Goal: Information Seeking & Learning: Check status

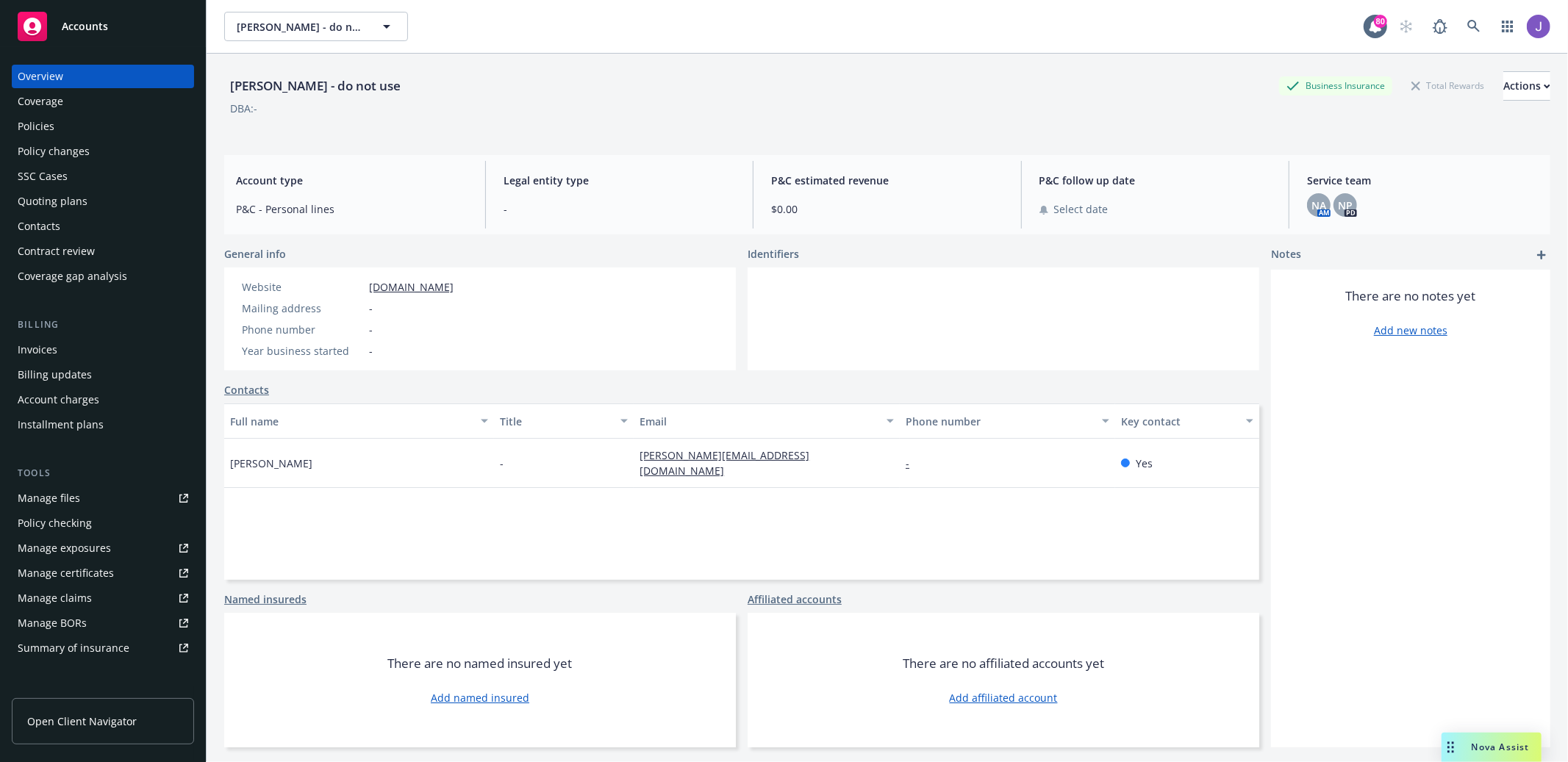
click at [60, 182] on div "SSC Cases" at bounding box center [43, 176] width 50 height 23
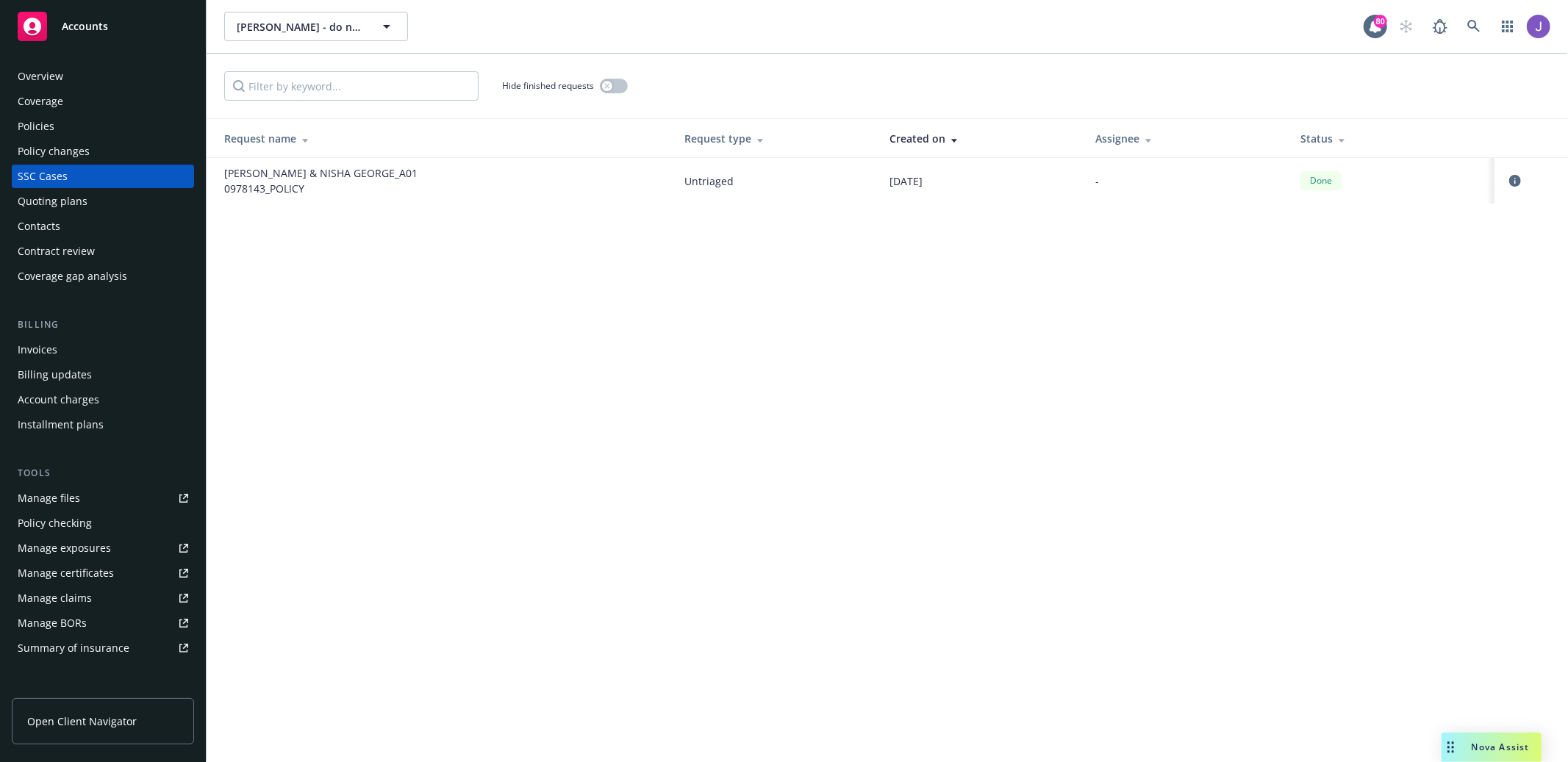
click at [91, 79] on div "Overview" at bounding box center [103, 77] width 171 height 23
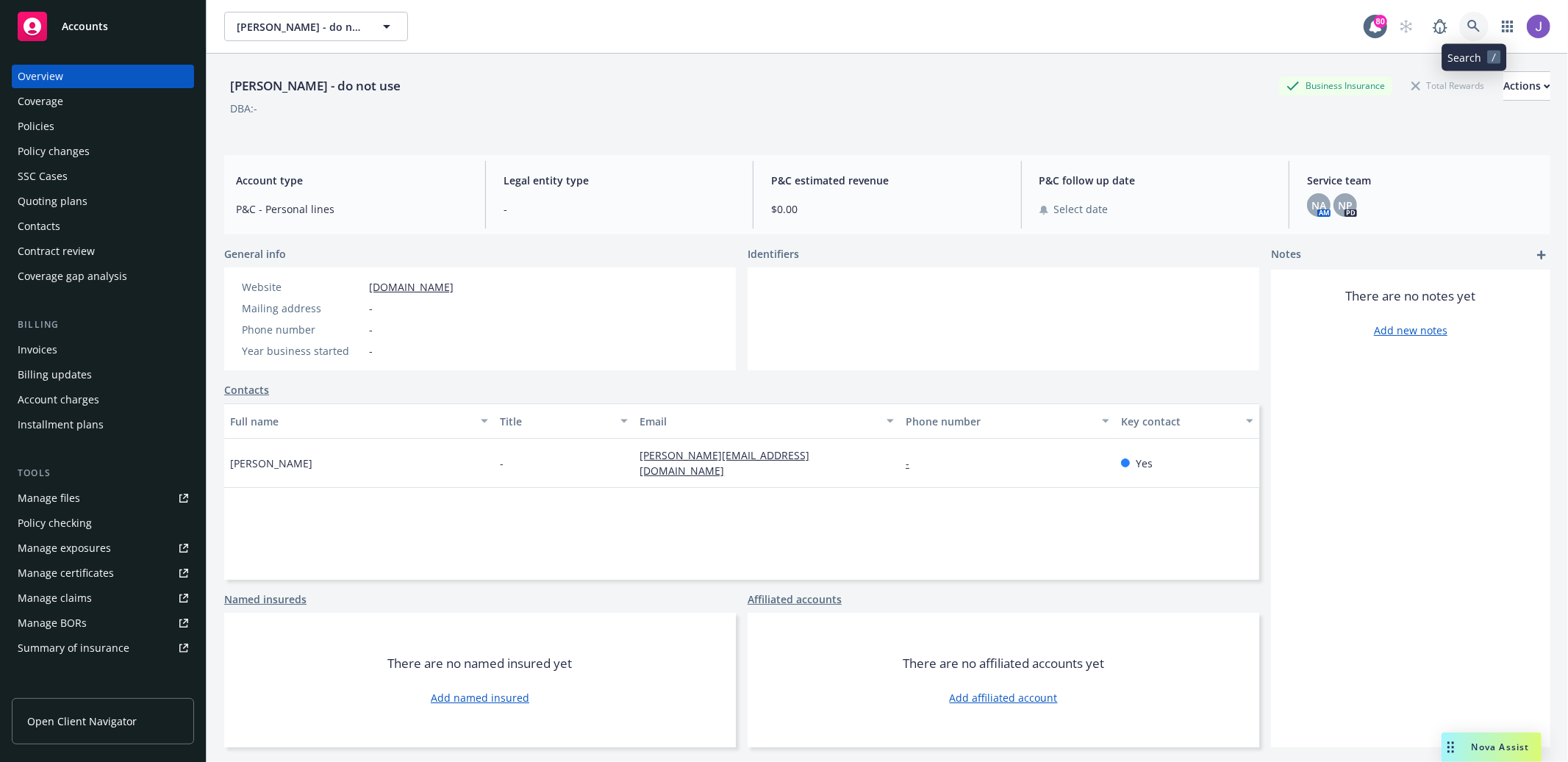
click at [1476, 31] on icon at bounding box center [1473, 26] width 13 height 13
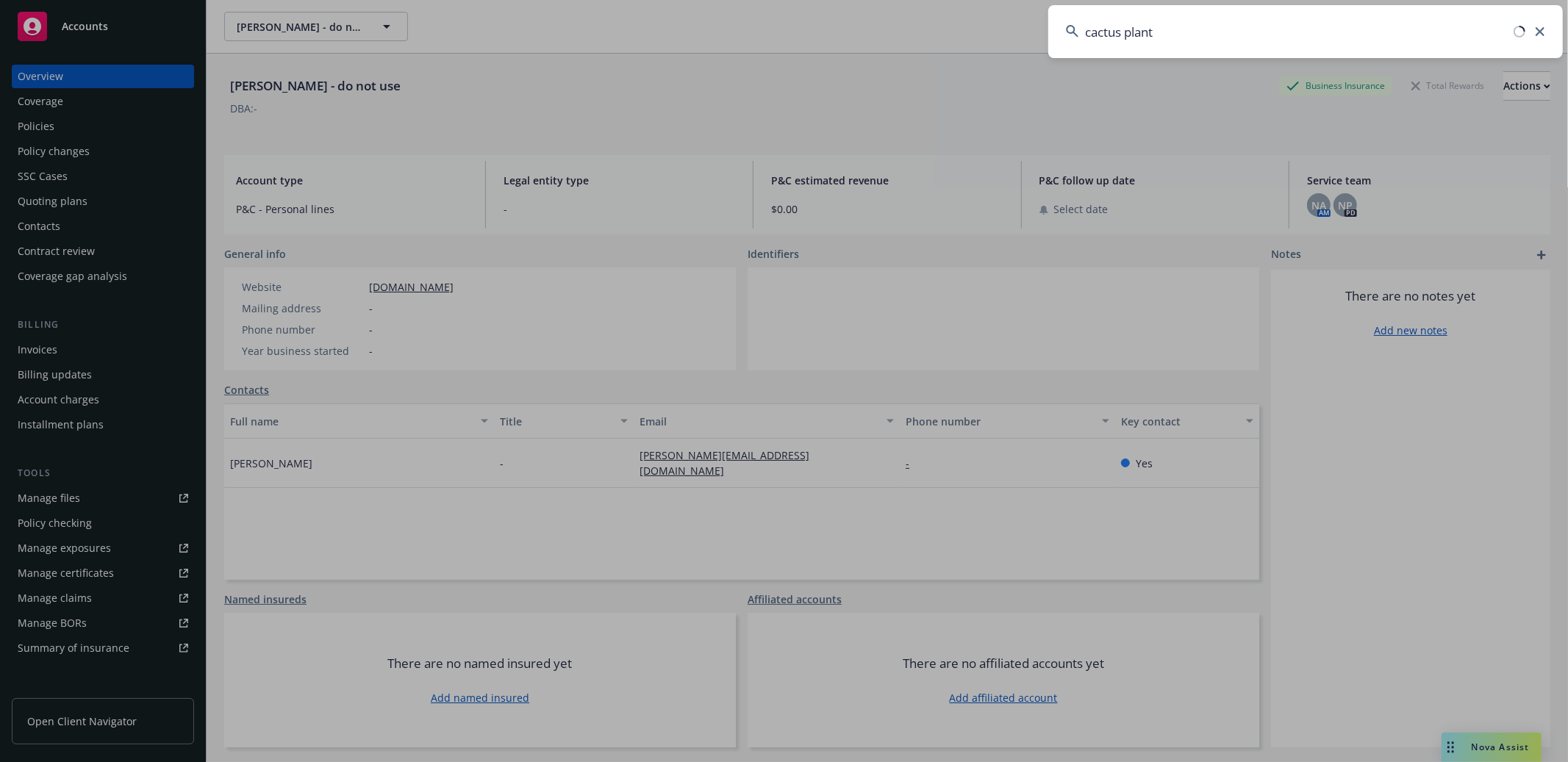
type input "cactus plants"
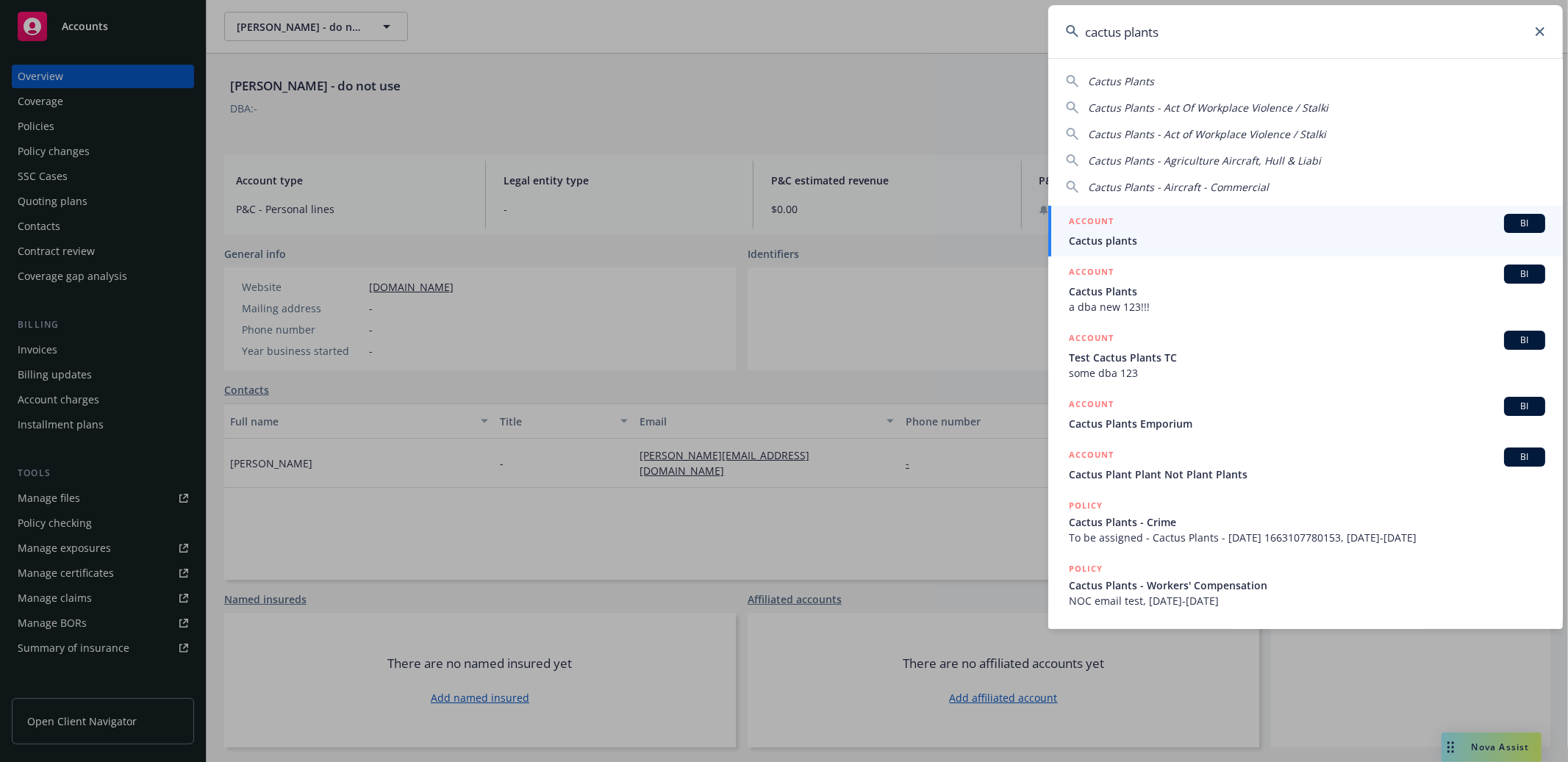
click at [1177, 232] on div "ACCOUNT BI" at bounding box center [1307, 223] width 477 height 19
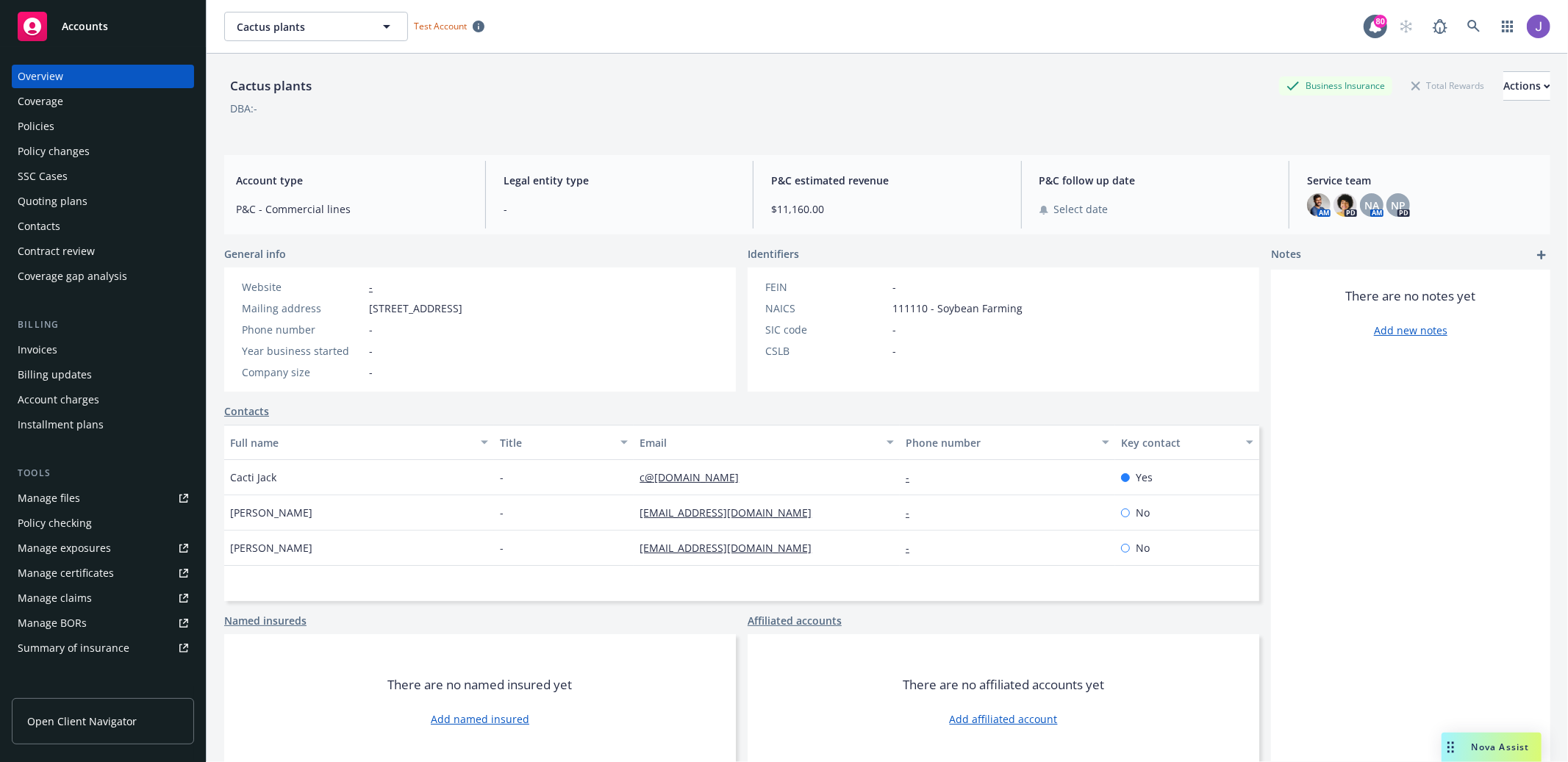
click at [94, 171] on div "SSC Cases" at bounding box center [103, 176] width 171 height 23
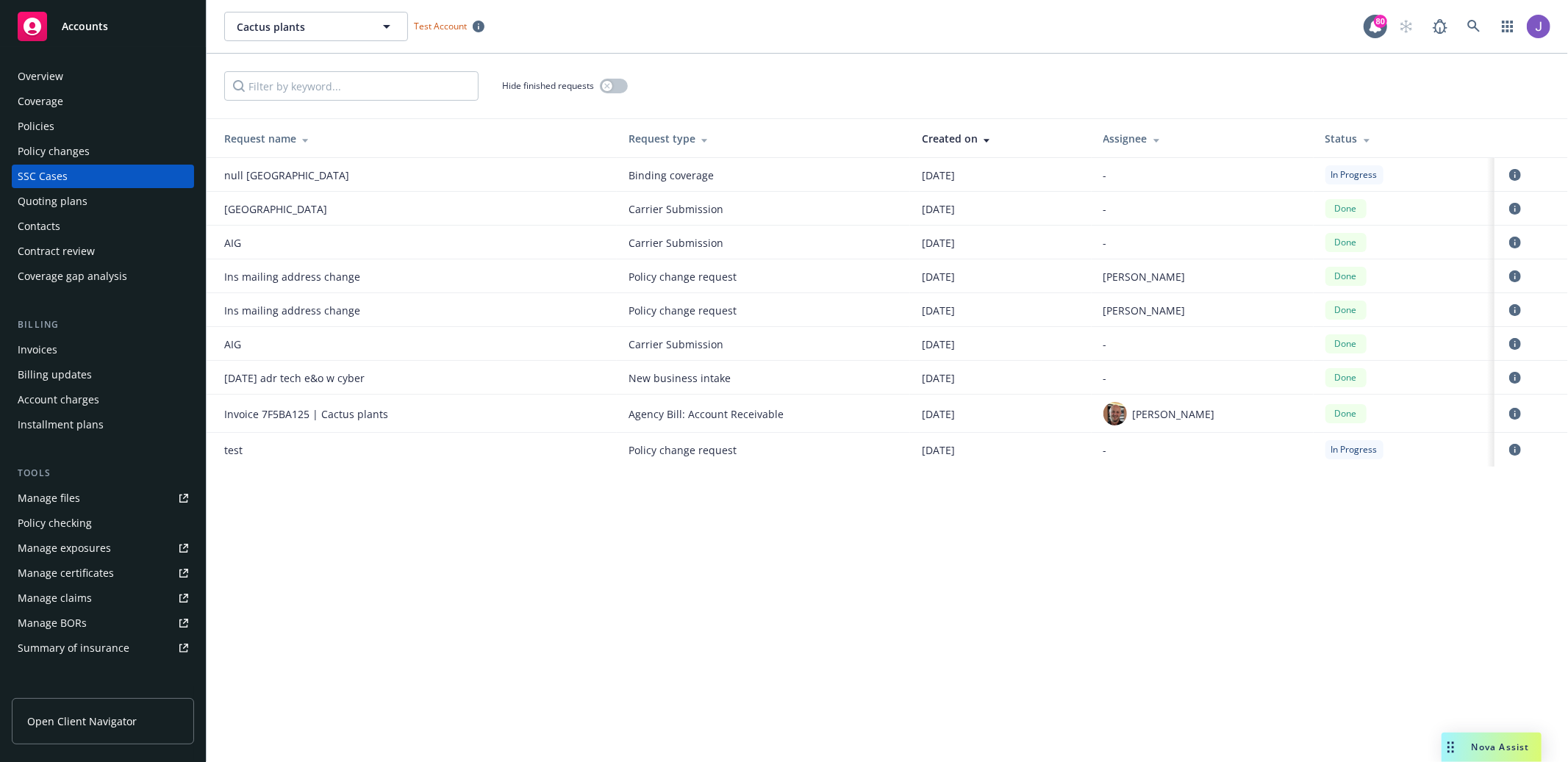
click at [81, 189] on div "Quoting plans" at bounding box center [52, 201] width 70 height 23
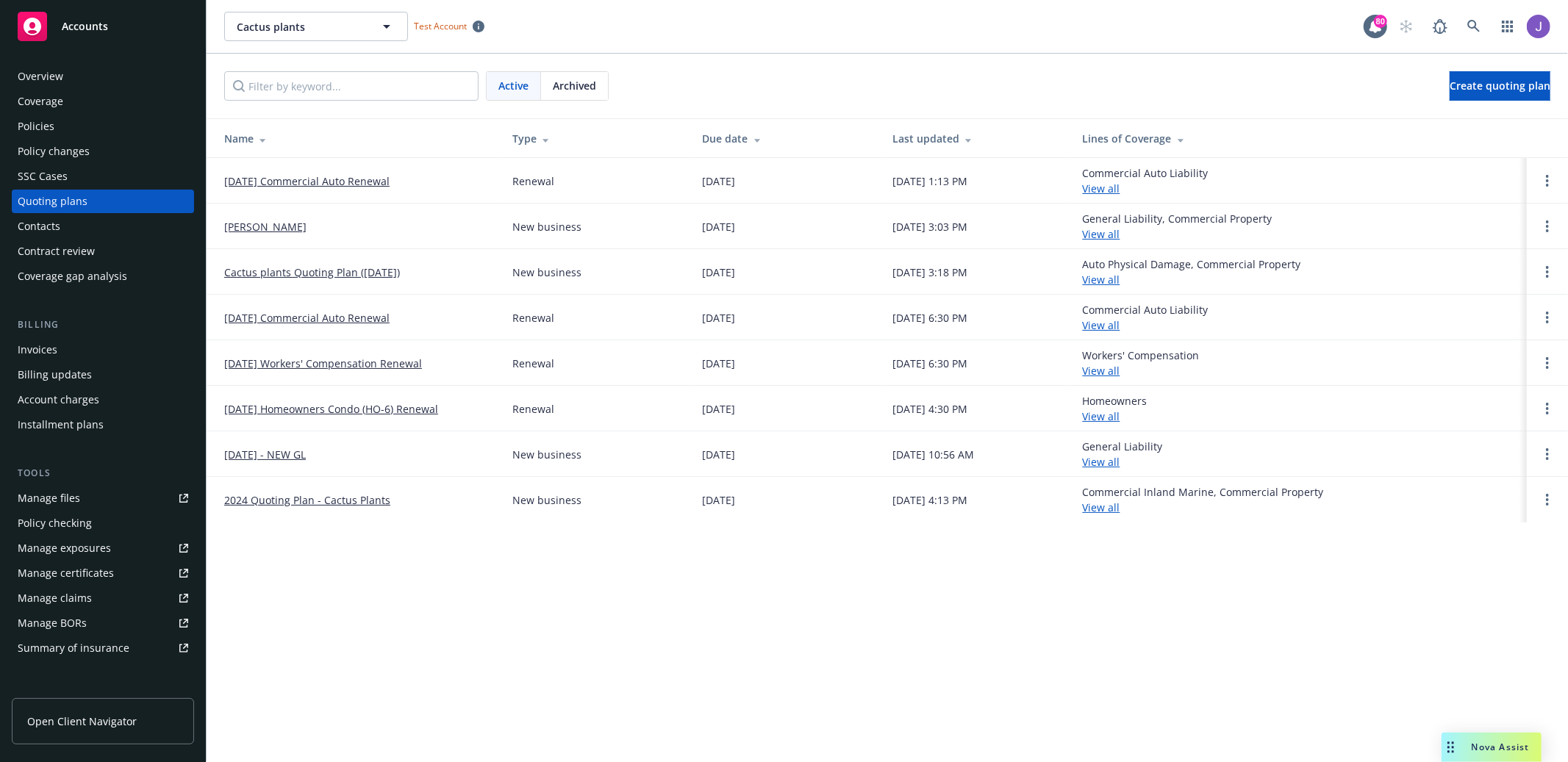
click at [290, 455] on link "[DATE] - NEW GL" at bounding box center [265, 455] width 81 height 16
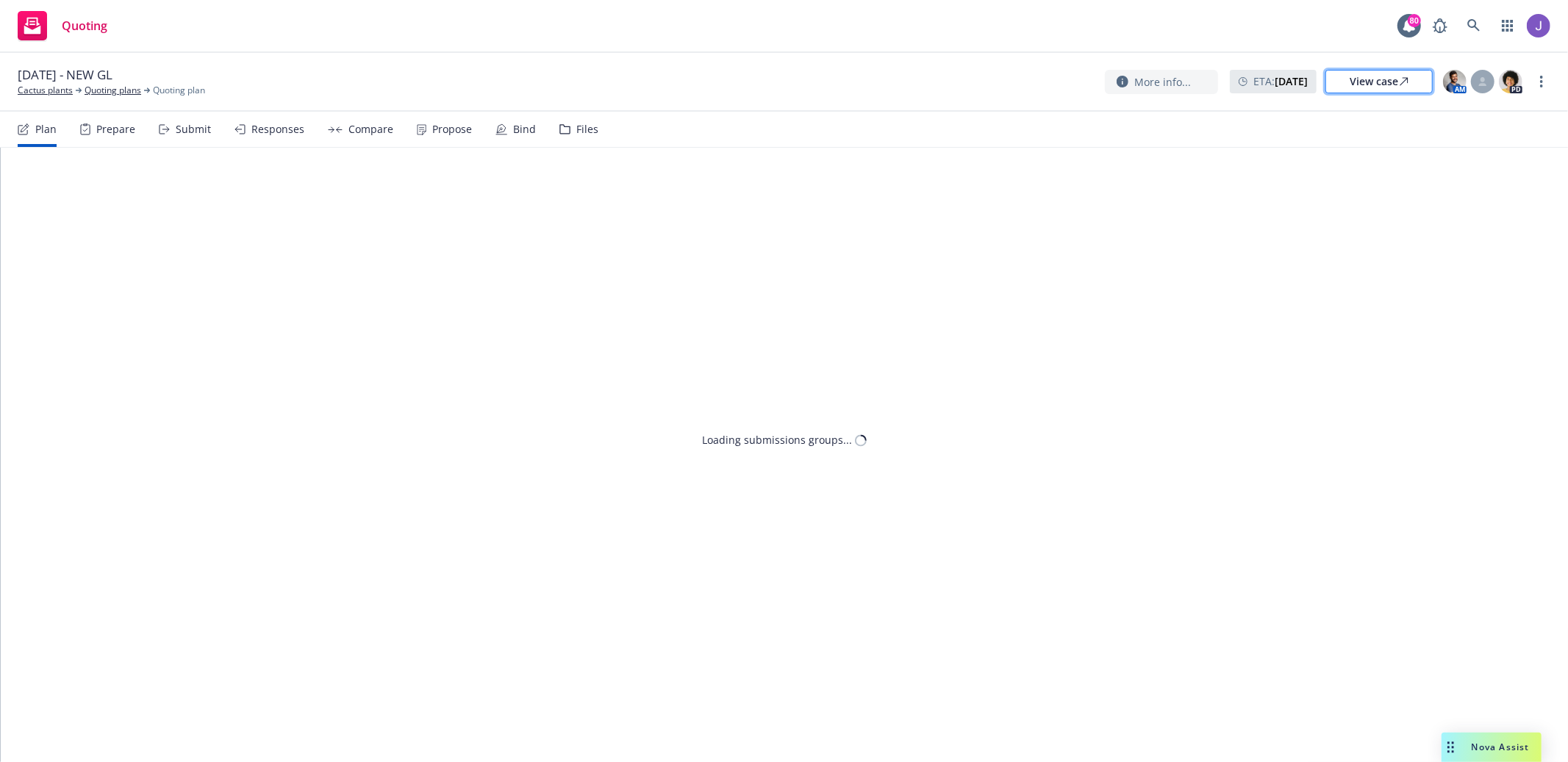
click at [1388, 76] on div "View case" at bounding box center [1379, 81] width 59 height 22
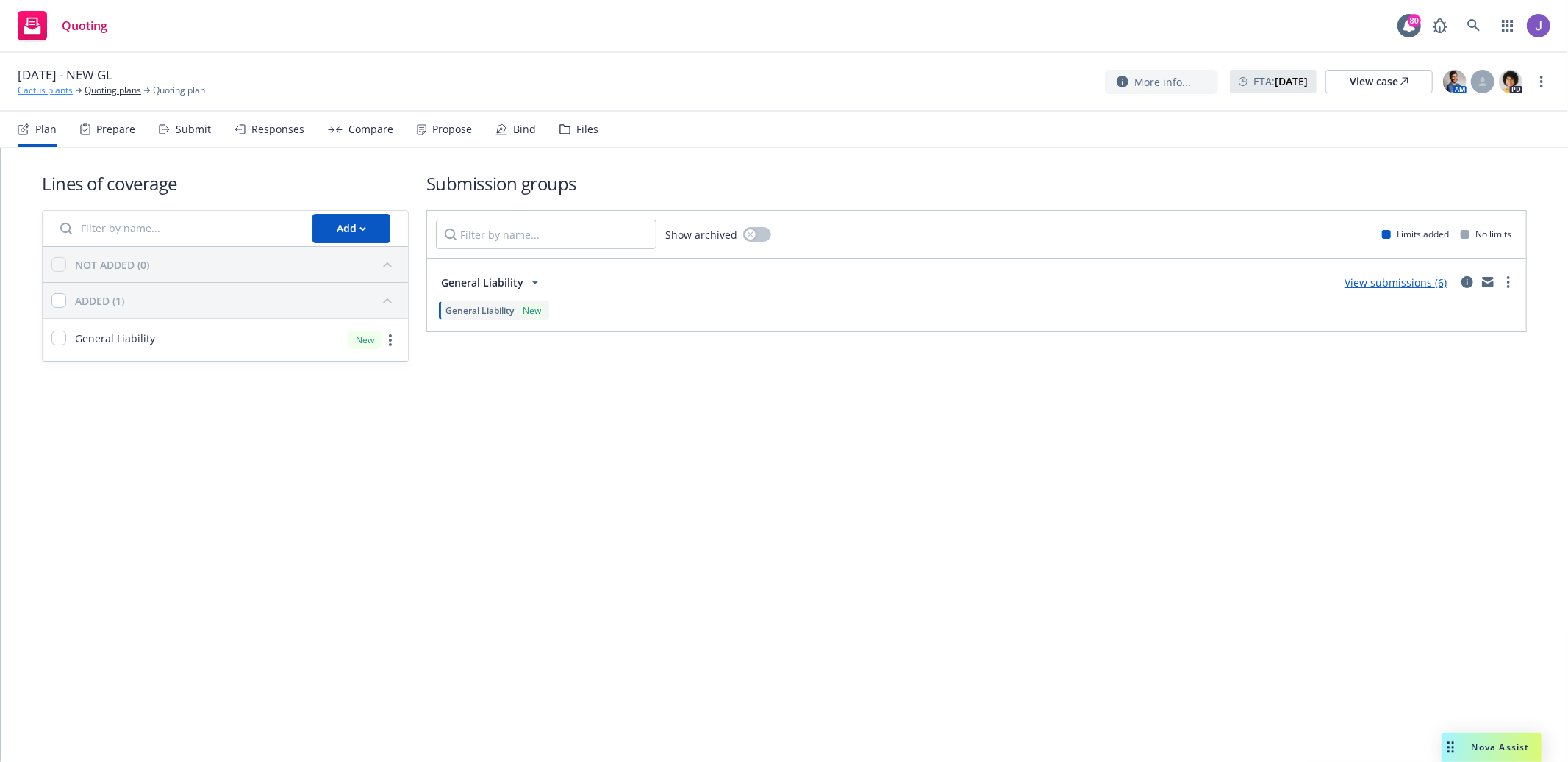
click at [44, 88] on link "Cactus plants" at bounding box center [45, 90] width 55 height 13
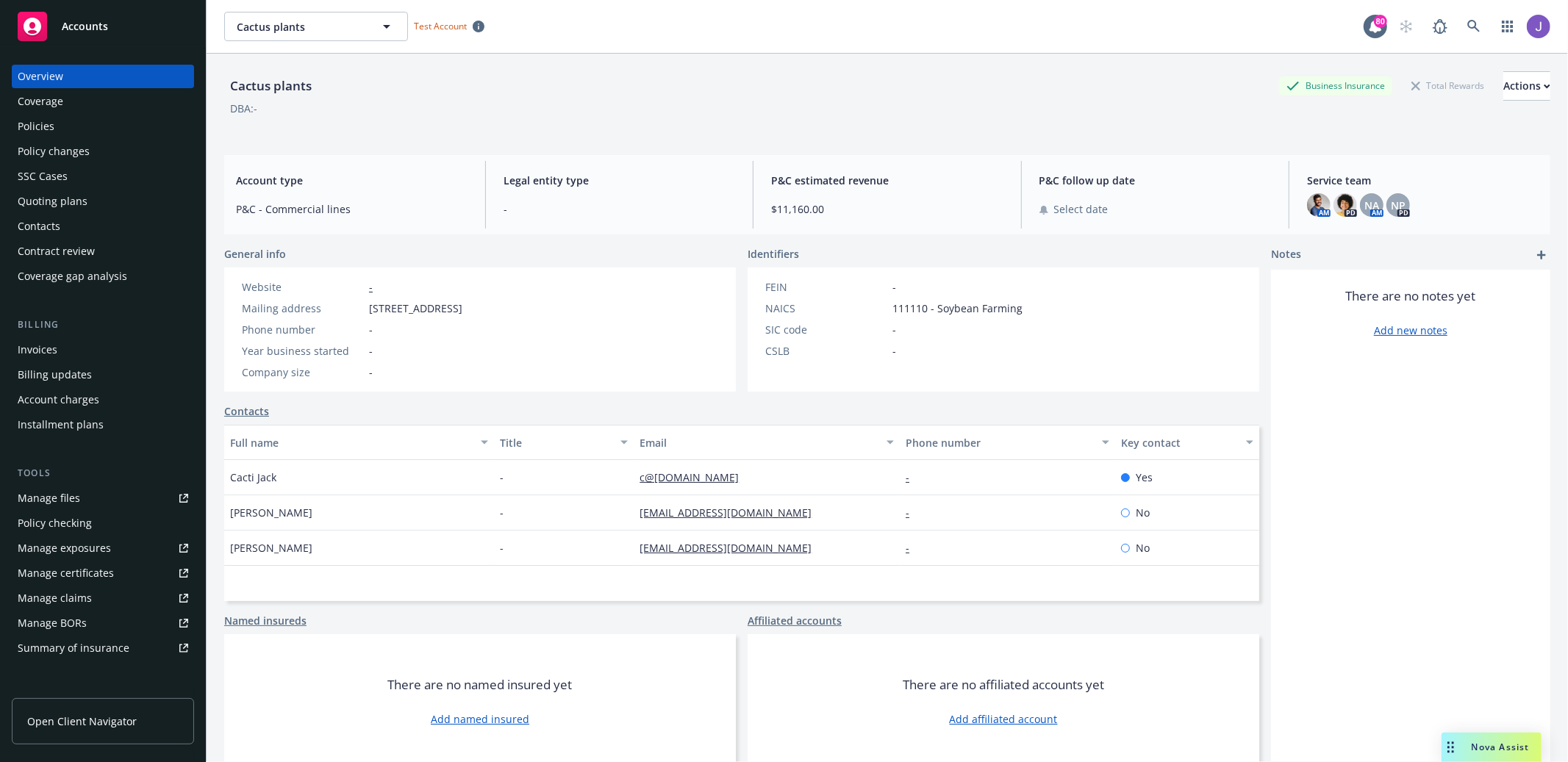
click at [120, 174] on div "SSC Cases" at bounding box center [103, 176] width 171 height 23
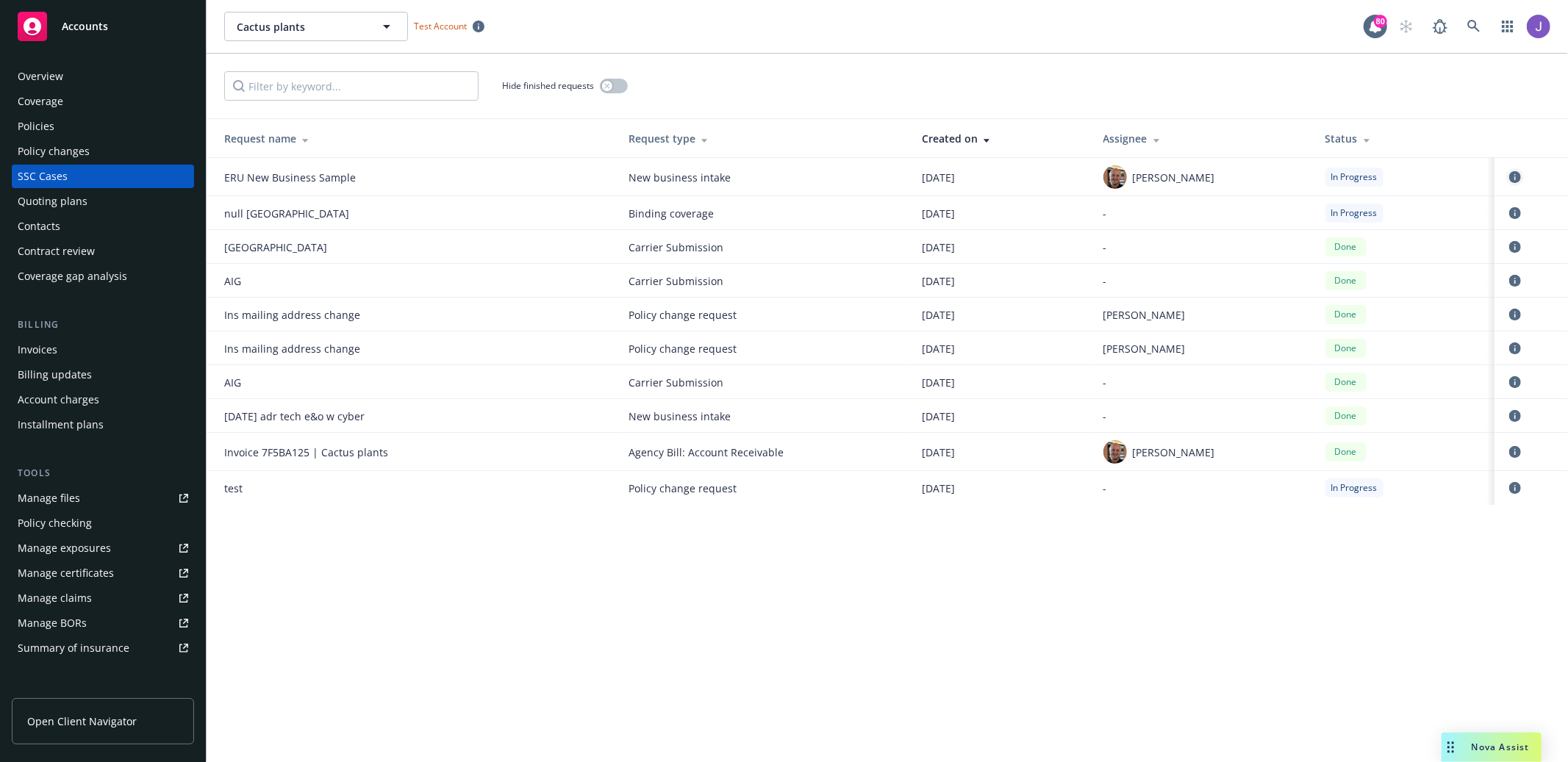
click at [1518, 174] on icon "circleInformation" at bounding box center [1515, 177] width 12 height 12
click at [1517, 184] on link "circleInformation" at bounding box center [1515, 177] width 18 height 18
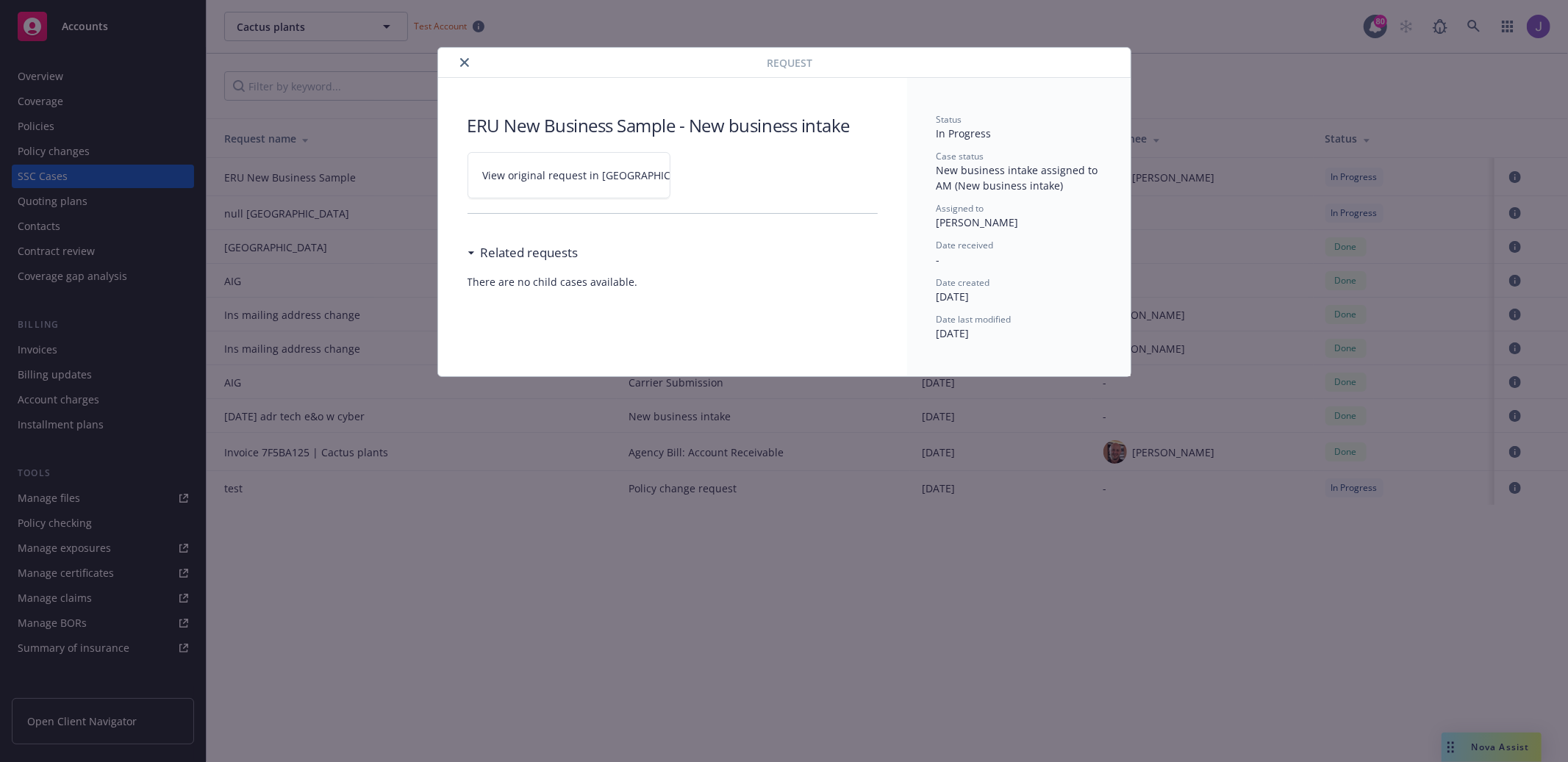
click at [1025, 171] on span "New business intake assigned to AM (New business intake)" at bounding box center [1019, 178] width 164 height 30
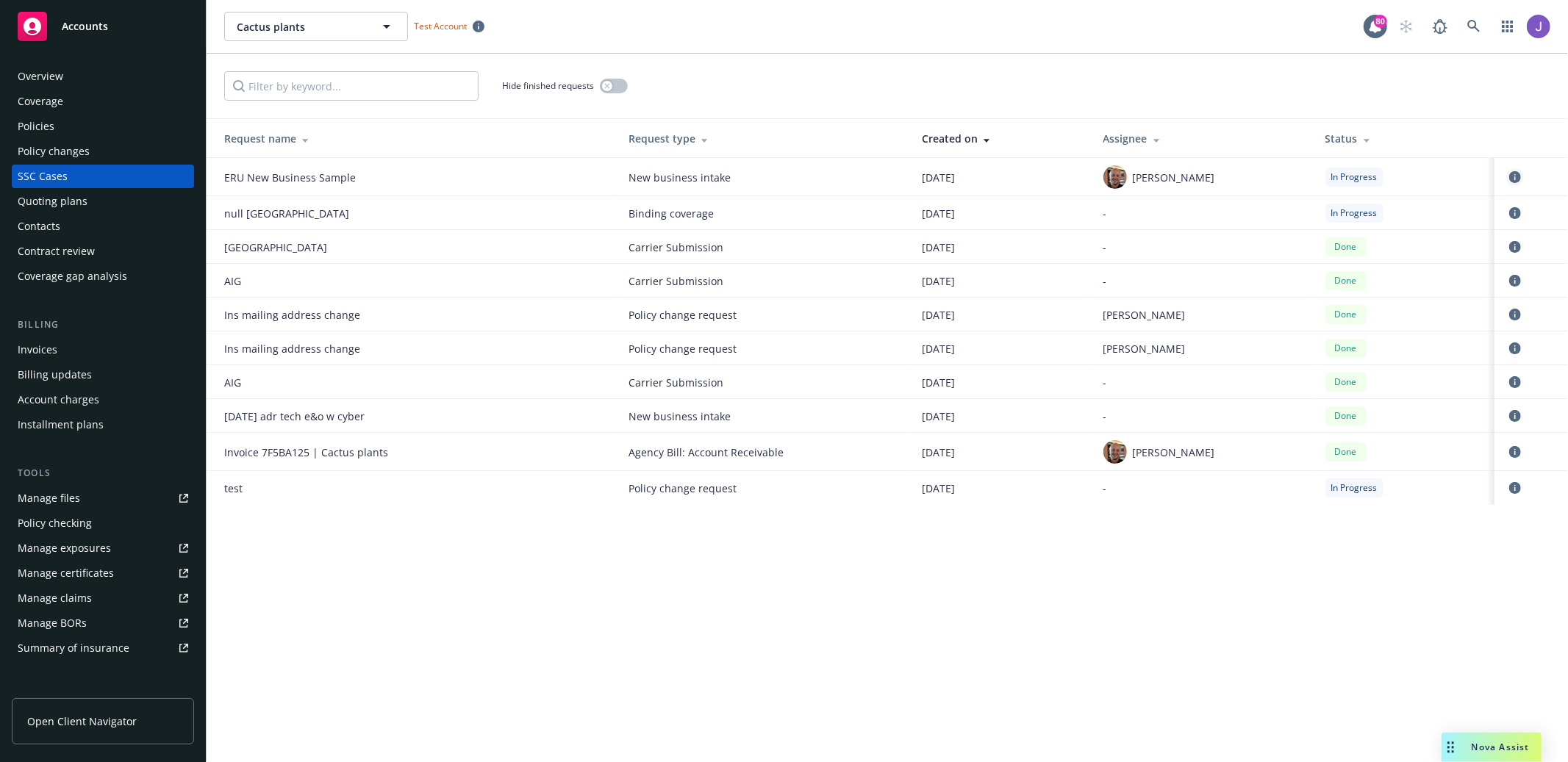
click at [1519, 174] on icon "circleInformation" at bounding box center [1515, 177] width 12 height 12
click at [120, 192] on div "Quoting plans" at bounding box center [103, 201] width 171 height 23
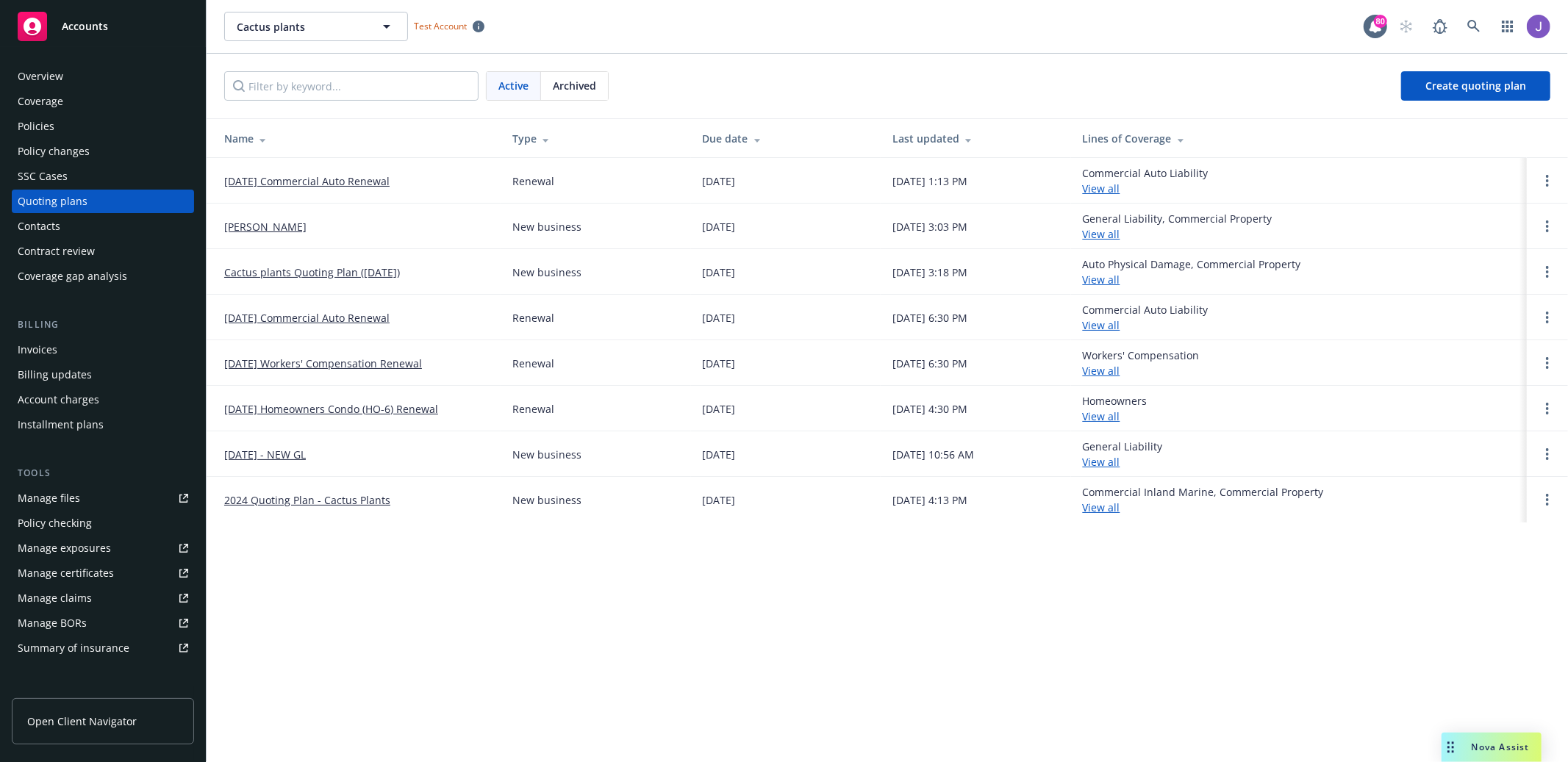
click at [126, 174] on div "SSC Cases" at bounding box center [103, 176] width 171 height 23
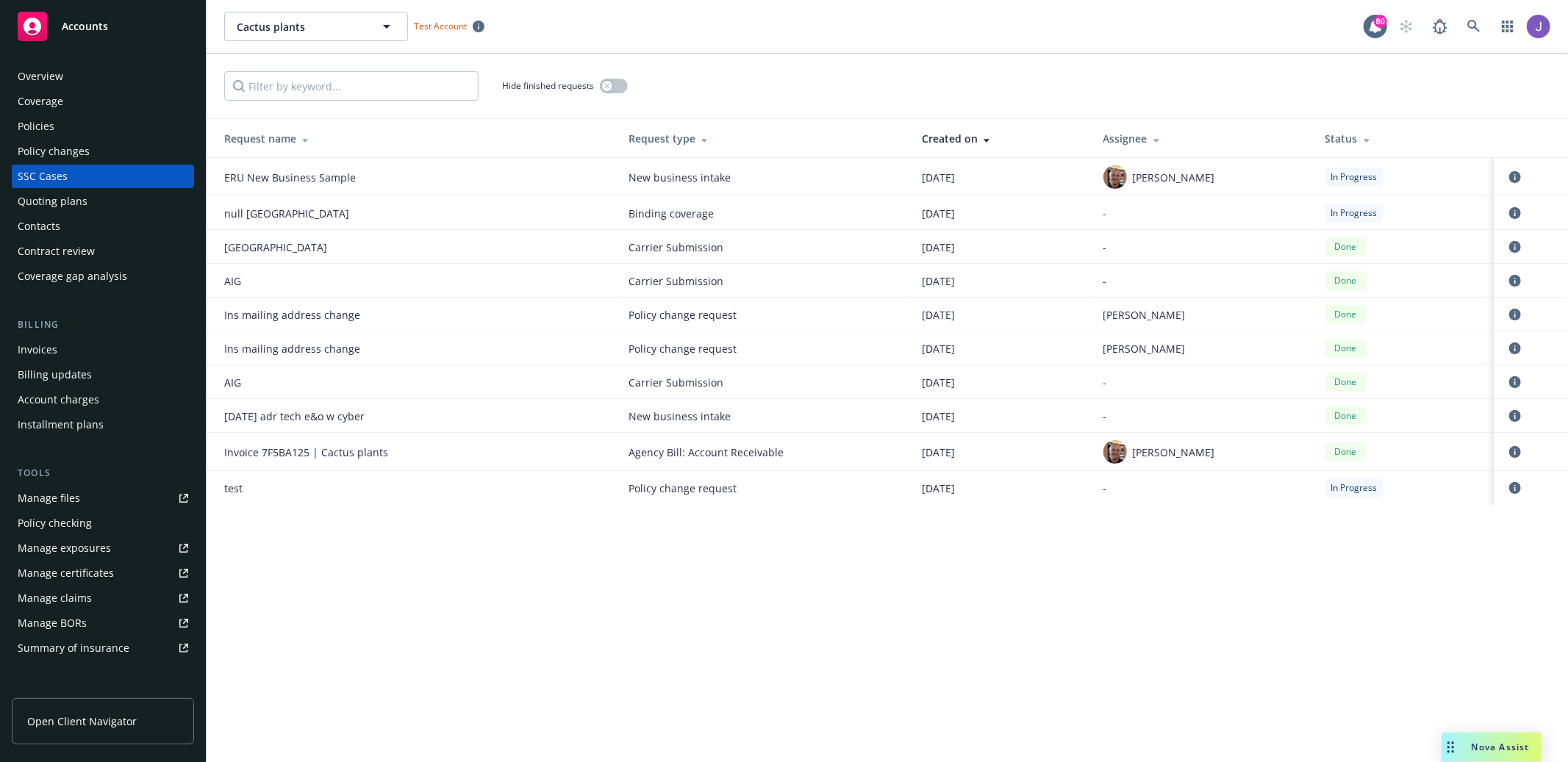
click at [72, 79] on div "Overview" at bounding box center [103, 77] width 171 height 23
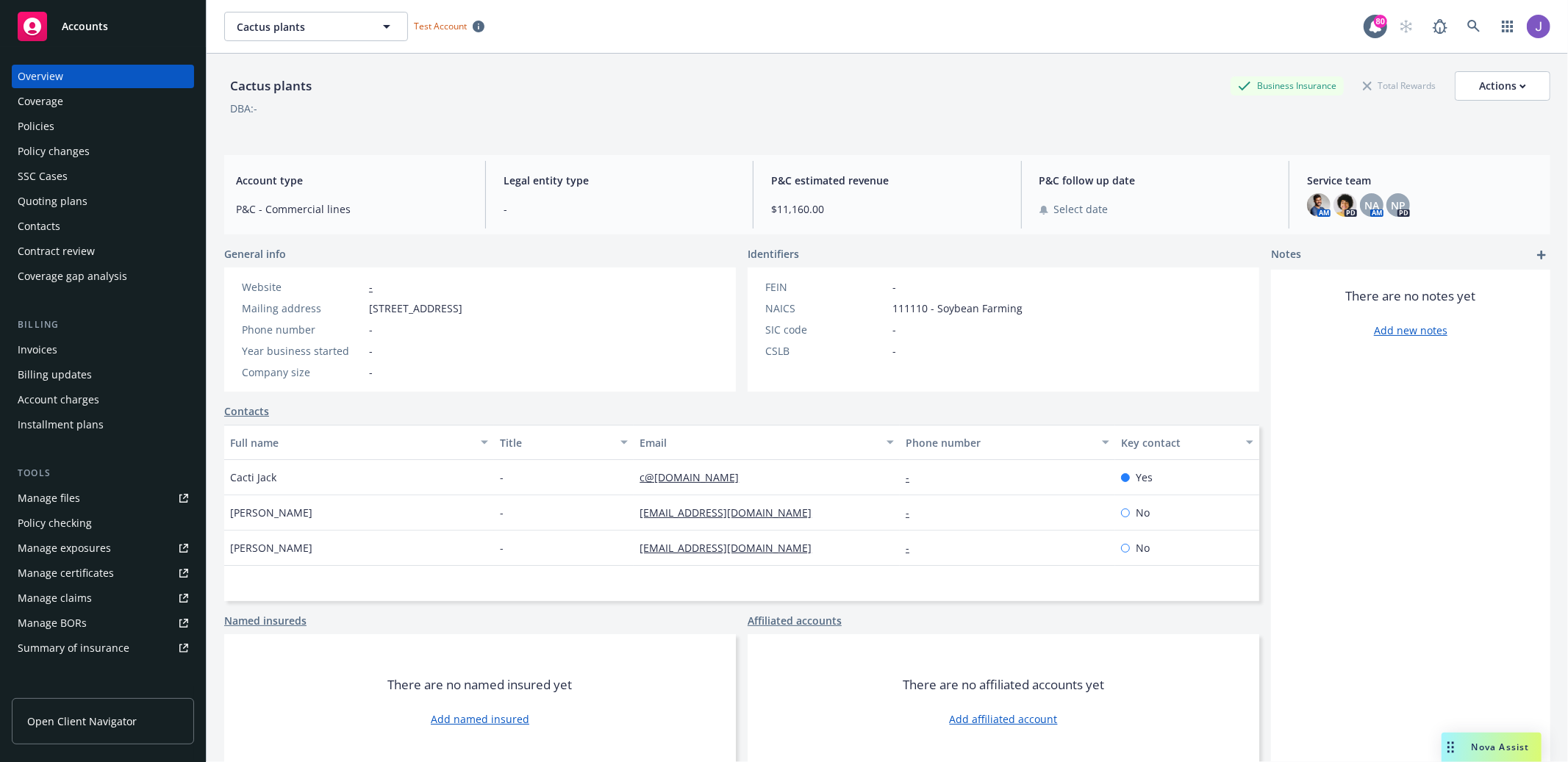
click at [88, 23] on span "Accounts" at bounding box center [85, 26] width 46 height 12
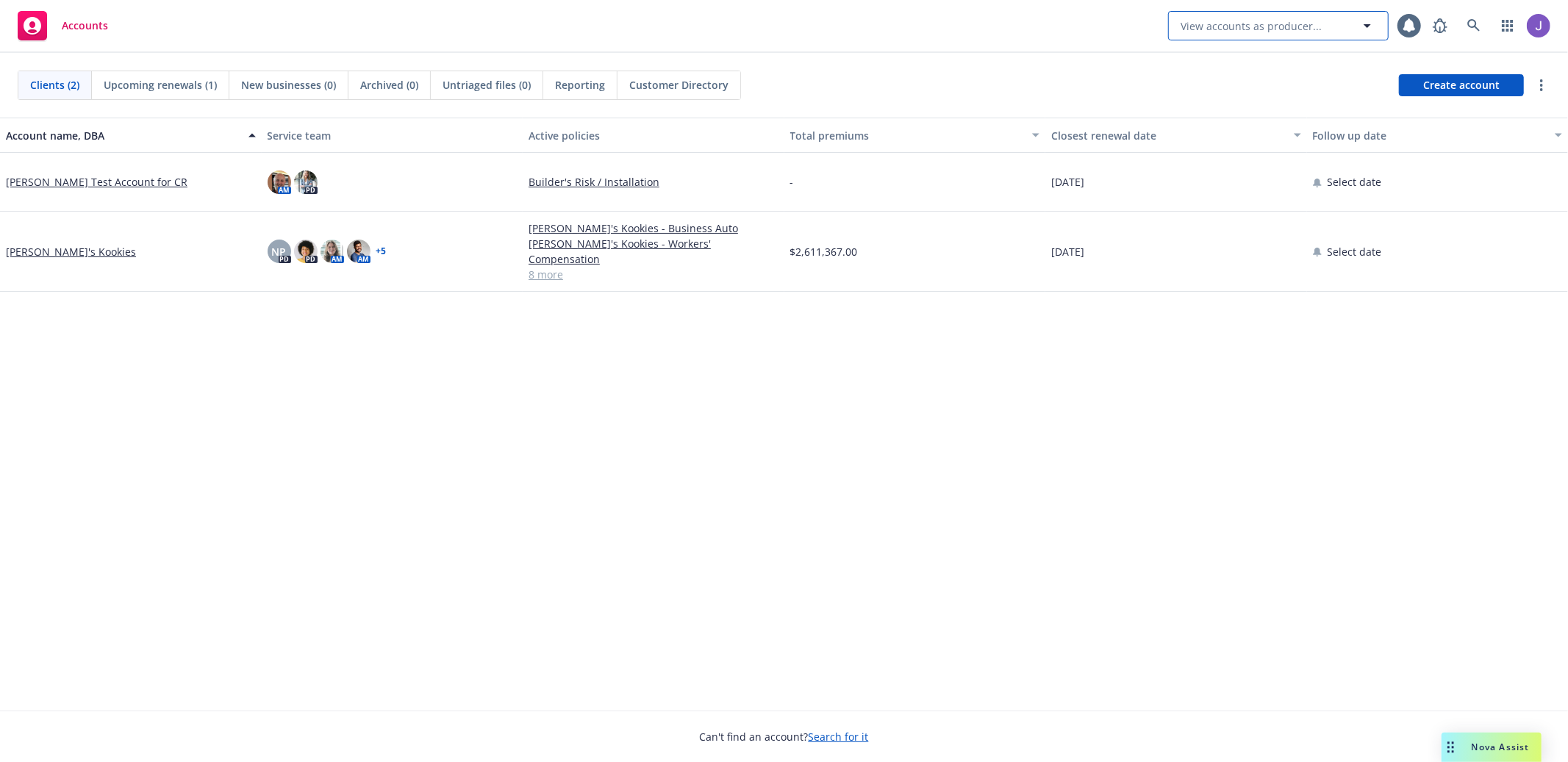
click at [1345, 23] on button "View accounts as producer..." at bounding box center [1278, 26] width 221 height 30
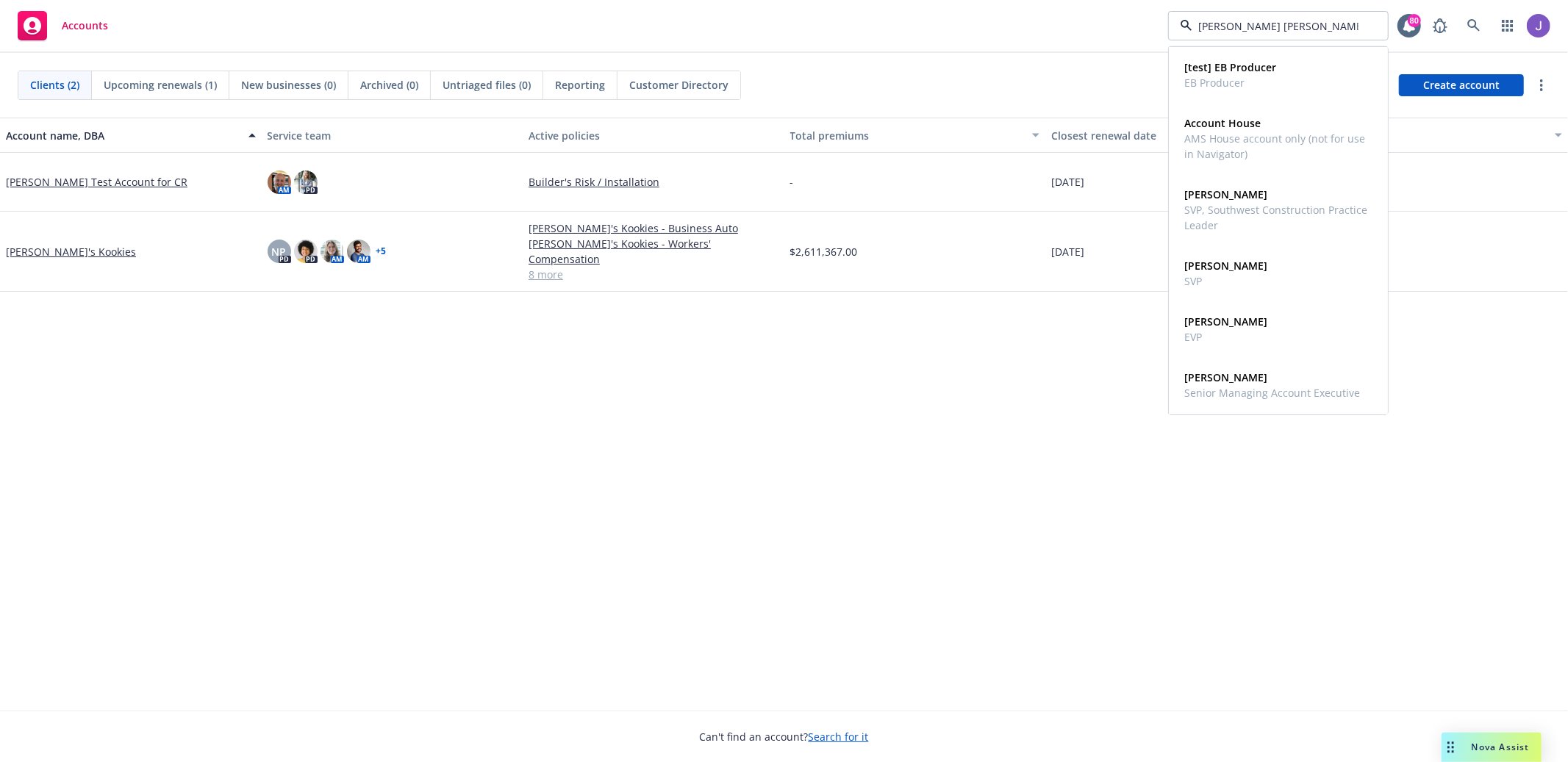
type input "eric long"
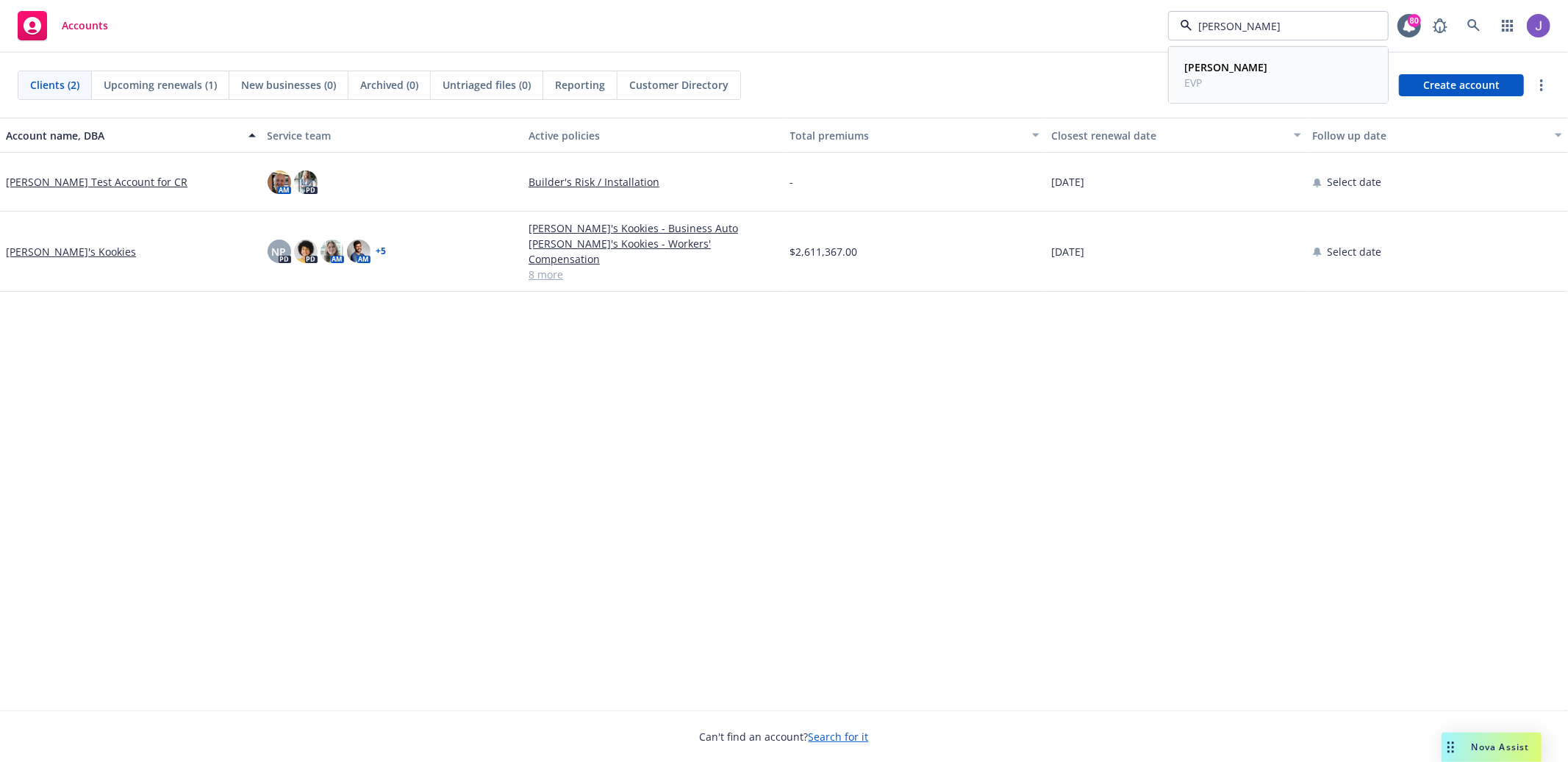
click at [1284, 87] on div "Eric Long EVP" at bounding box center [1278, 74] width 200 height 37
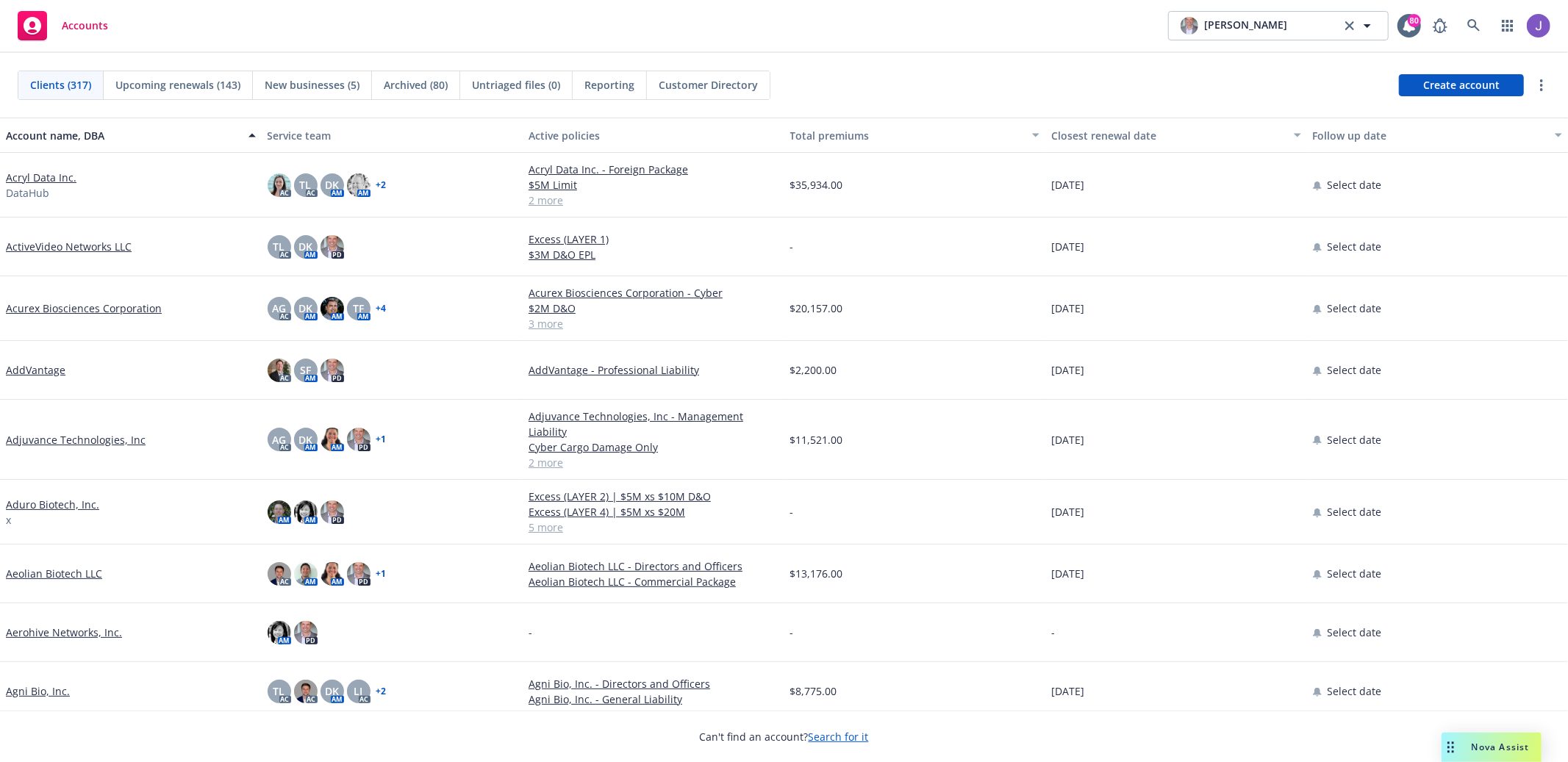
click at [41, 369] on link "AddVantage" at bounding box center [36, 370] width 59 height 16
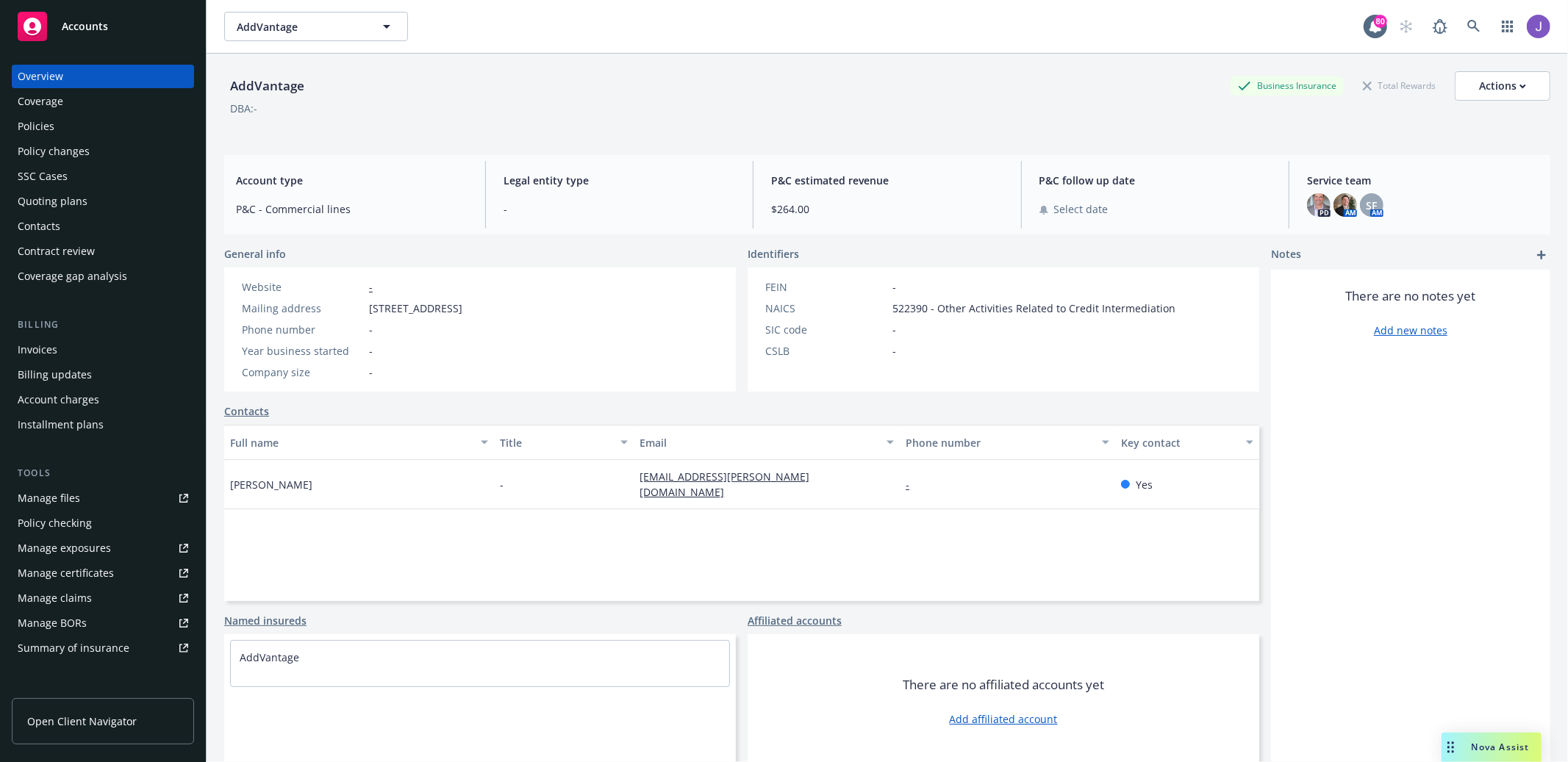
click at [108, 171] on div "SSC Cases" at bounding box center [103, 176] width 171 height 23
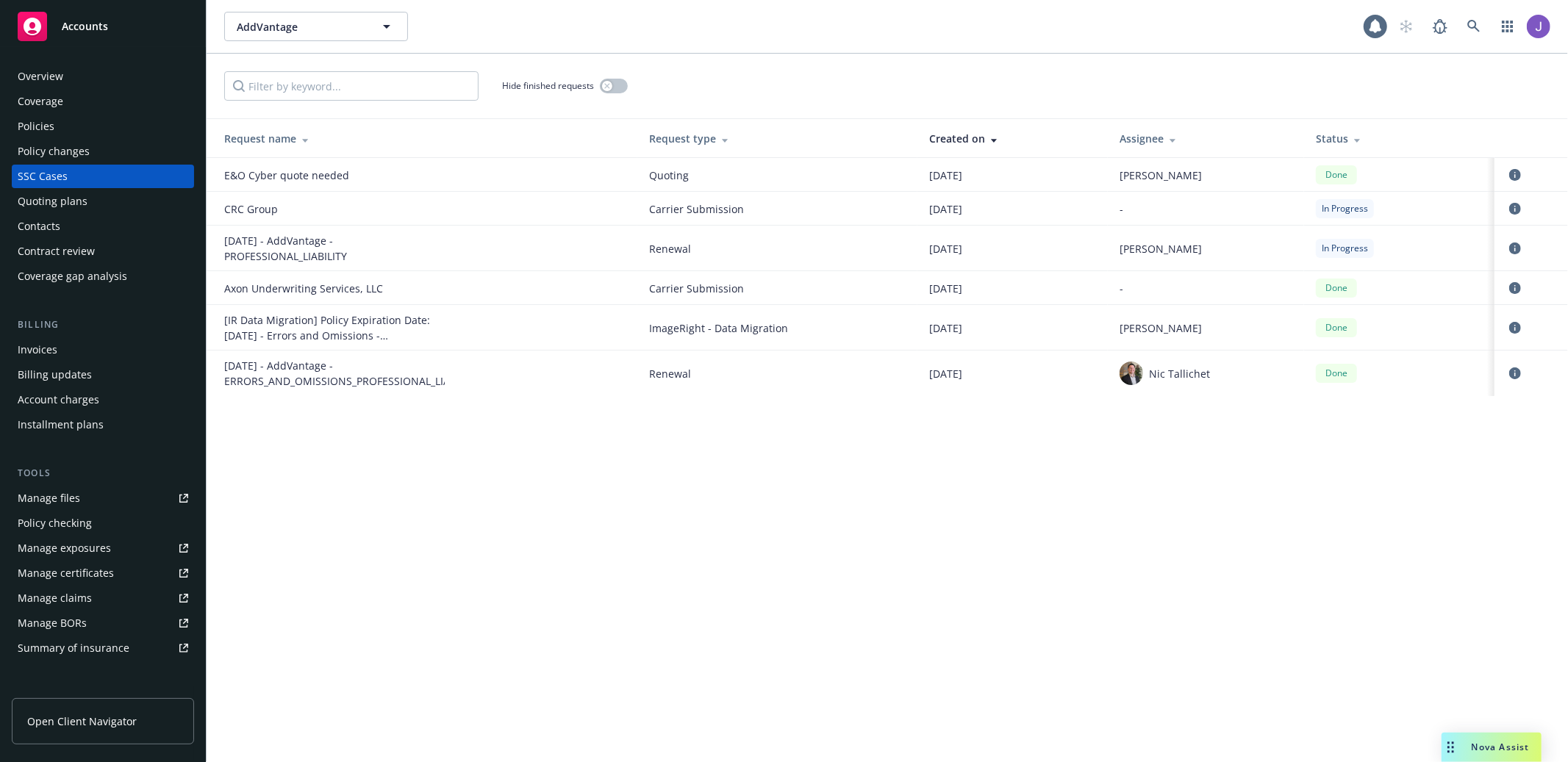
click at [82, 75] on div "Overview" at bounding box center [103, 77] width 171 height 23
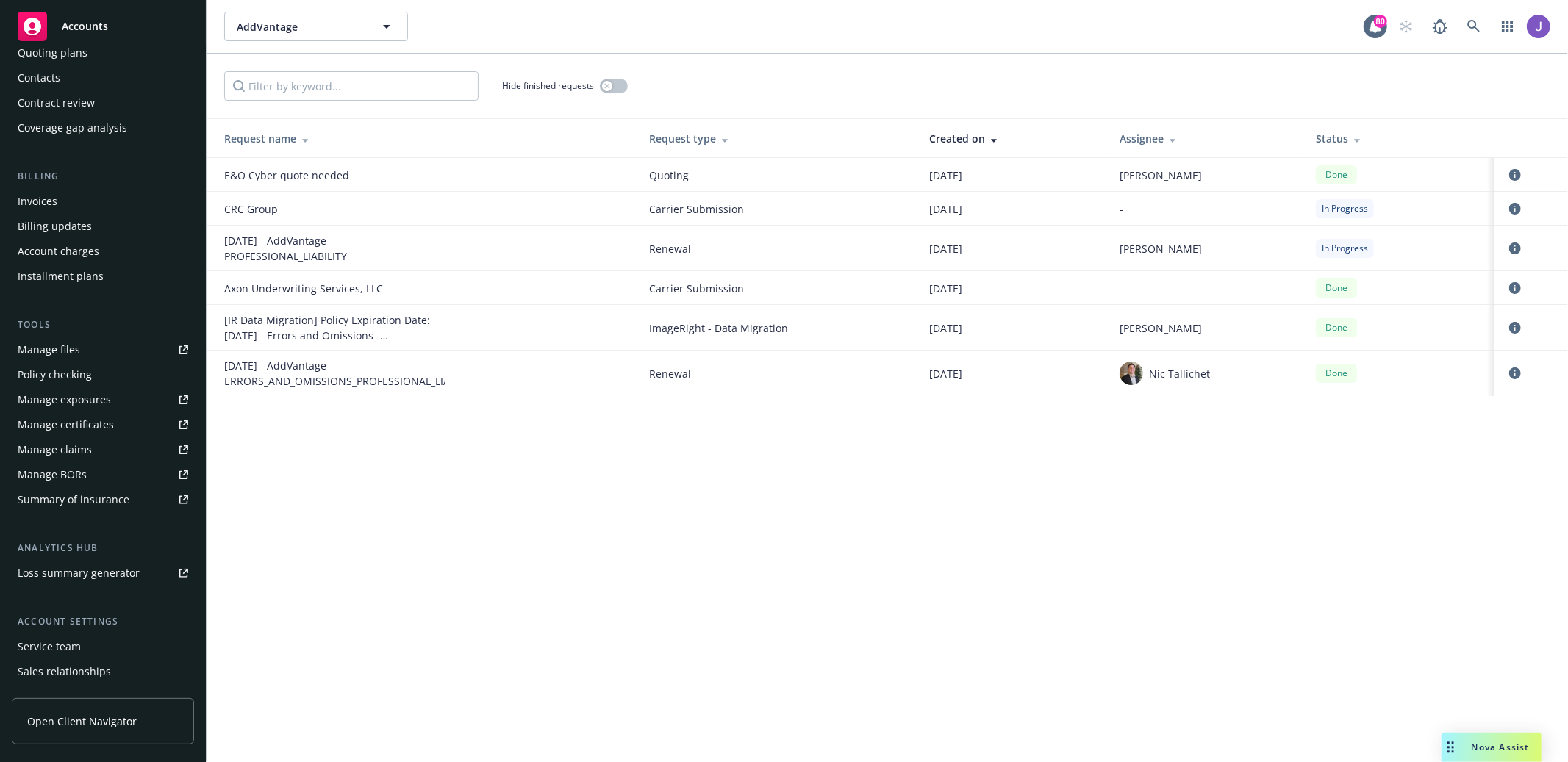
scroll to position [219, 0]
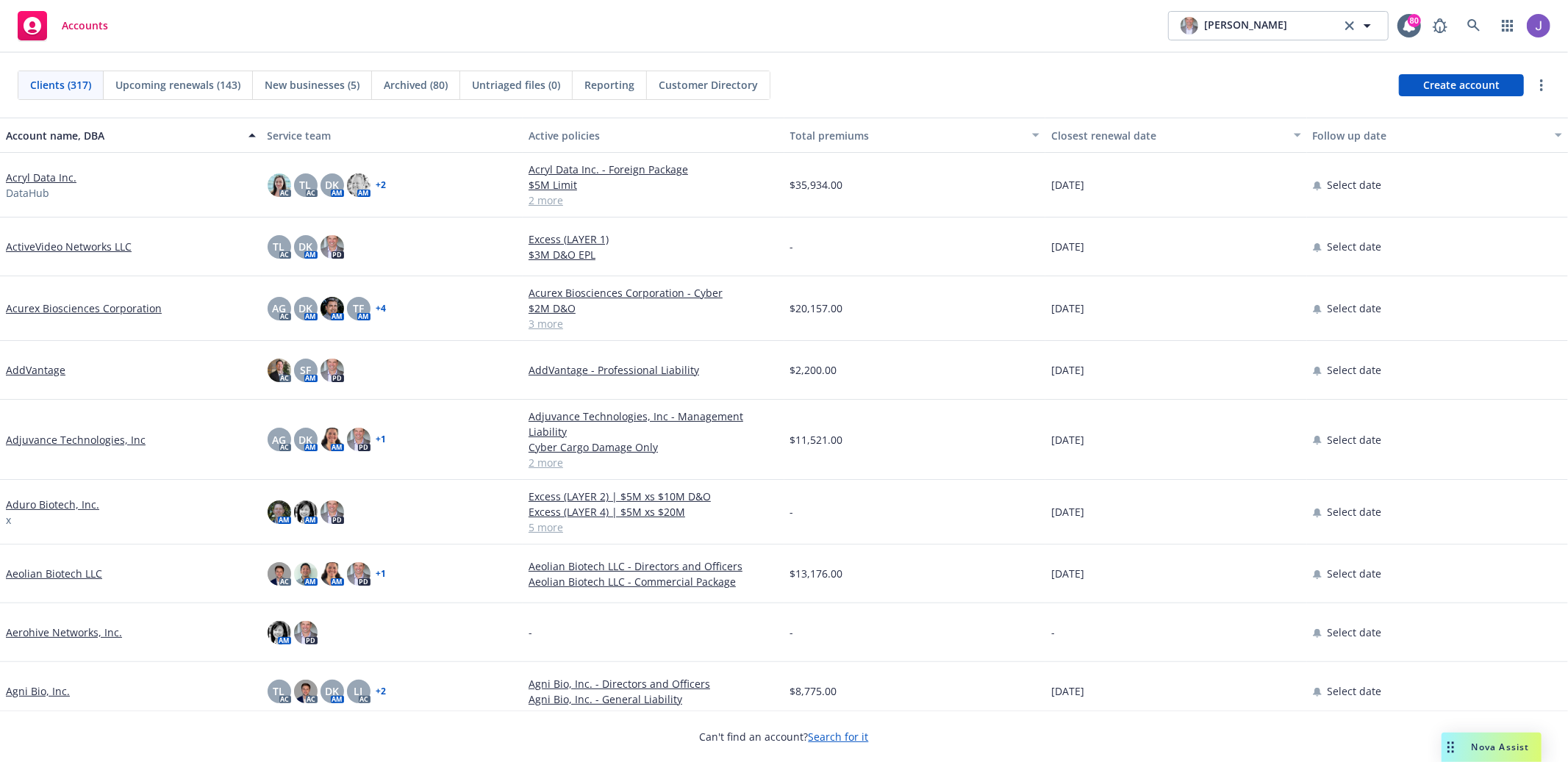
click at [34, 368] on link "AddVantage" at bounding box center [36, 370] width 59 height 16
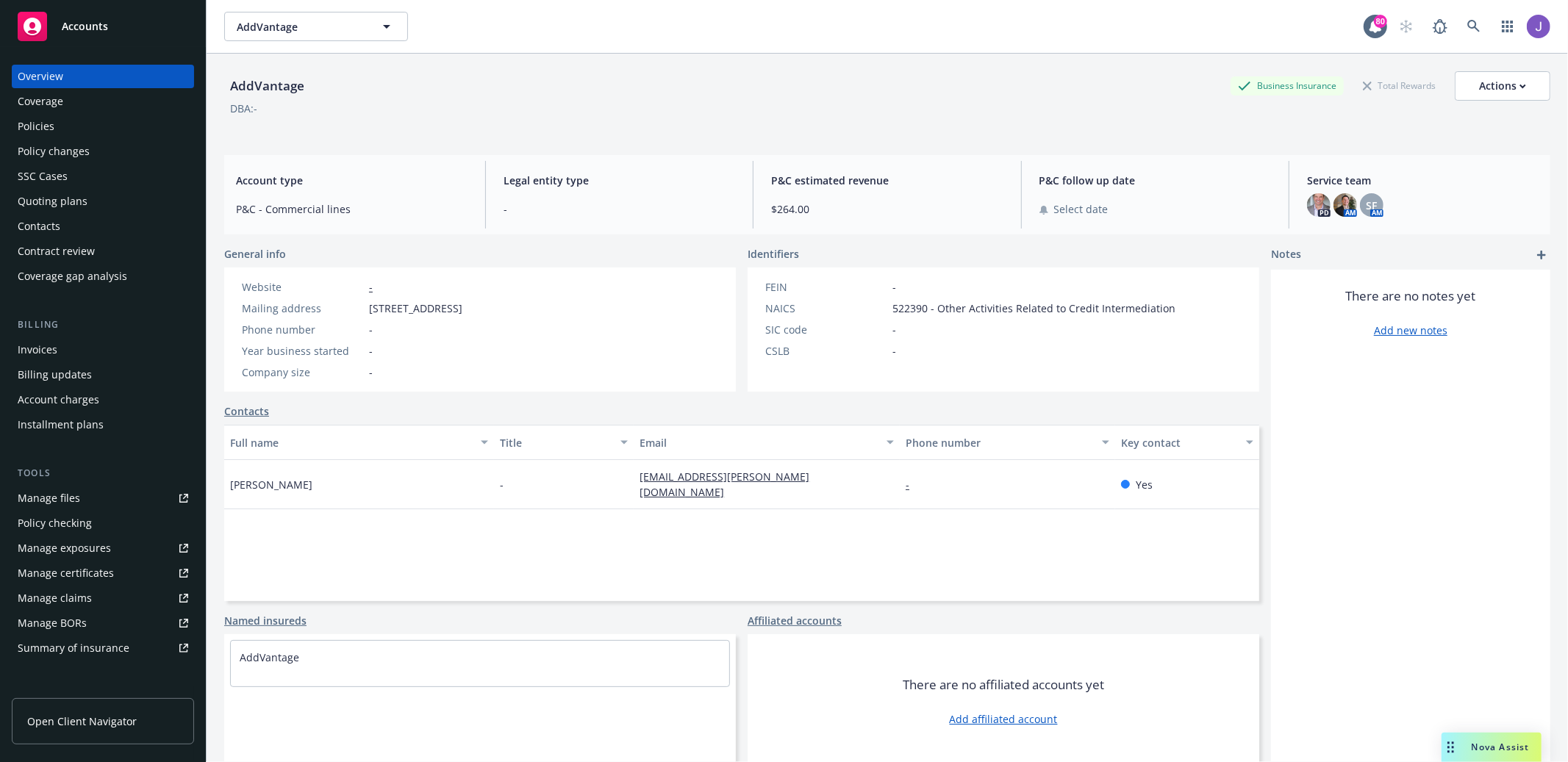
click at [77, 181] on div "SSC Cases" at bounding box center [103, 176] width 171 height 23
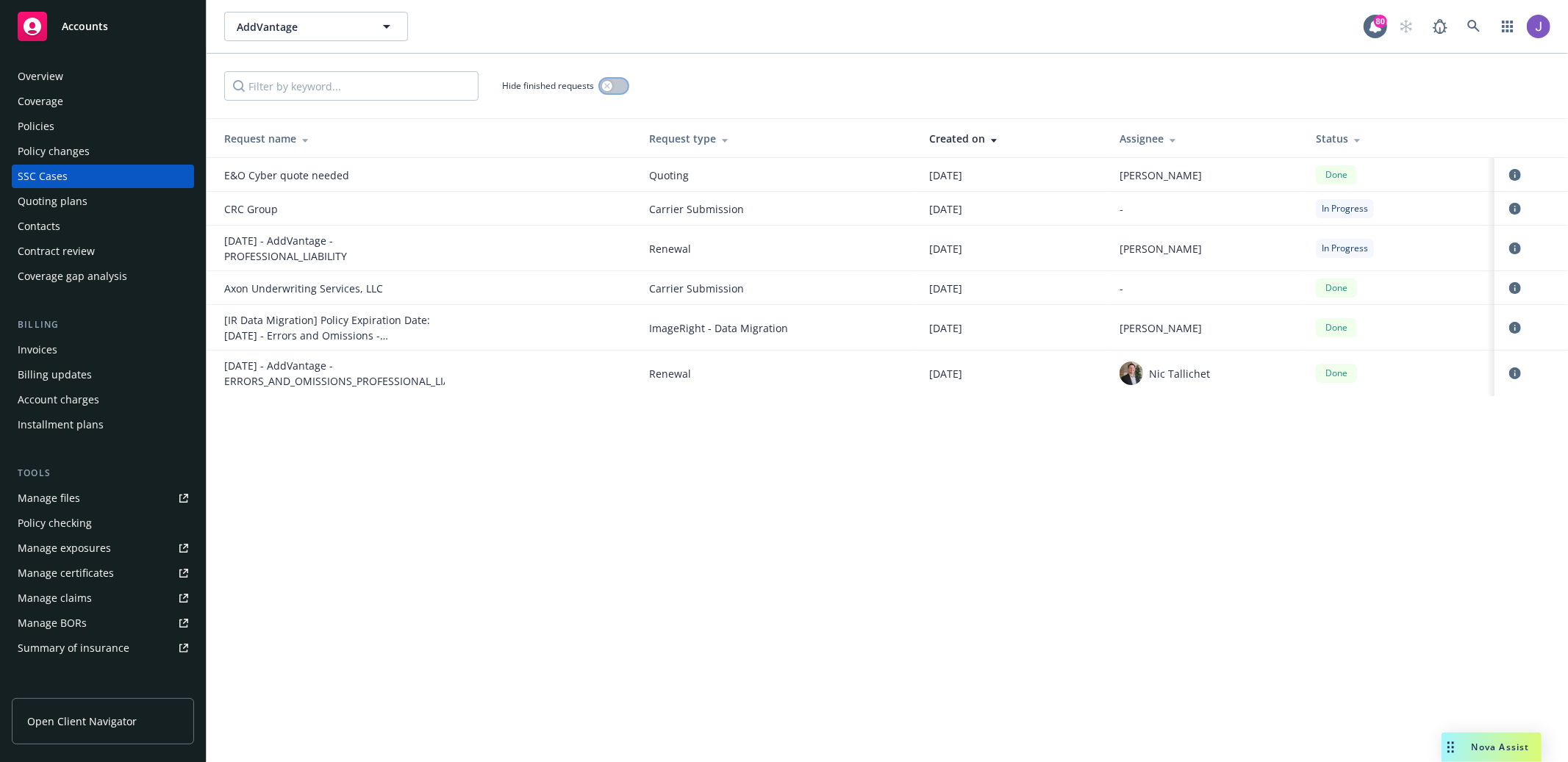
click at [623, 79] on button "button" at bounding box center [614, 86] width 28 height 15
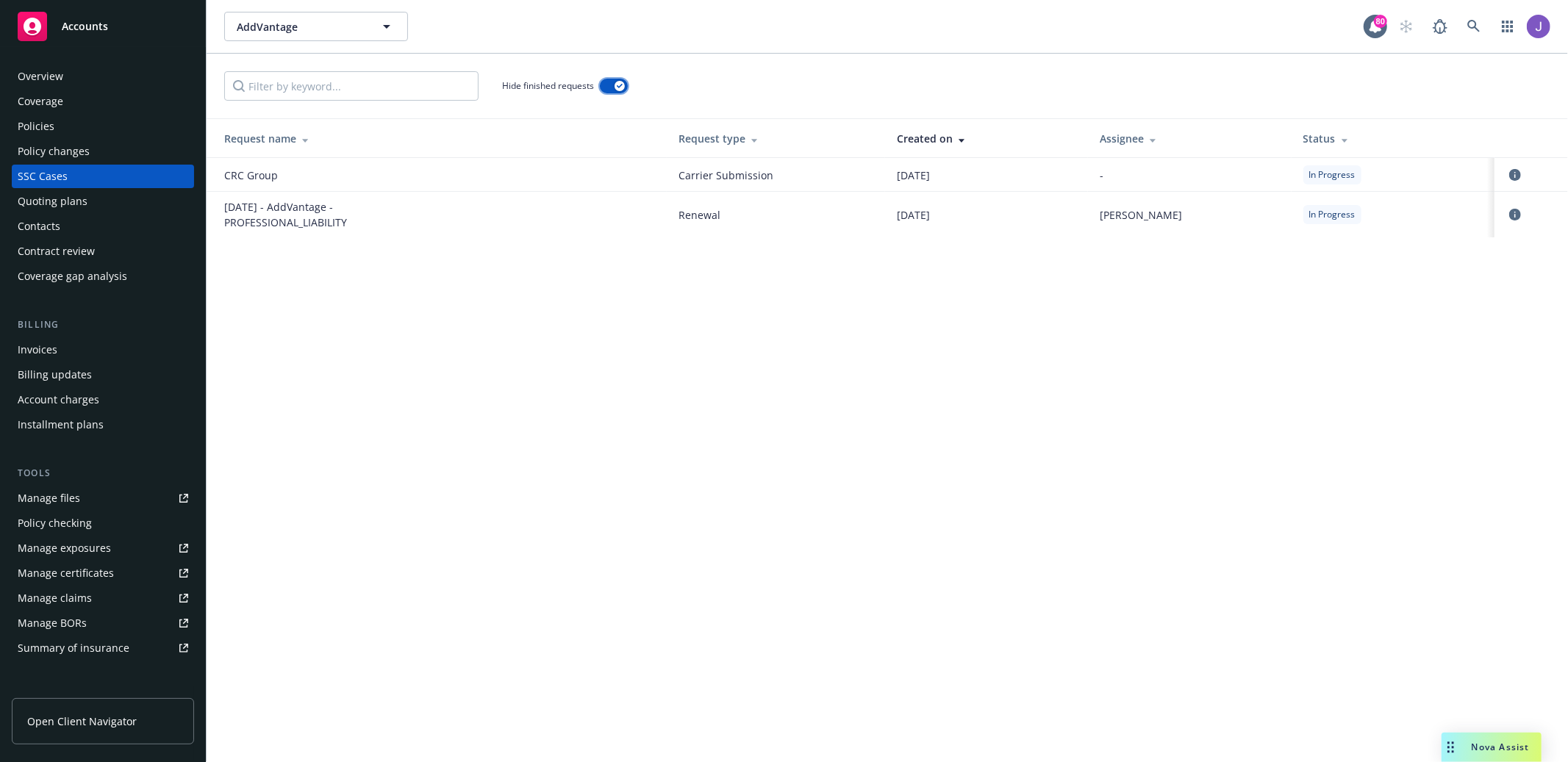
click at [623, 79] on button "button" at bounding box center [614, 86] width 28 height 15
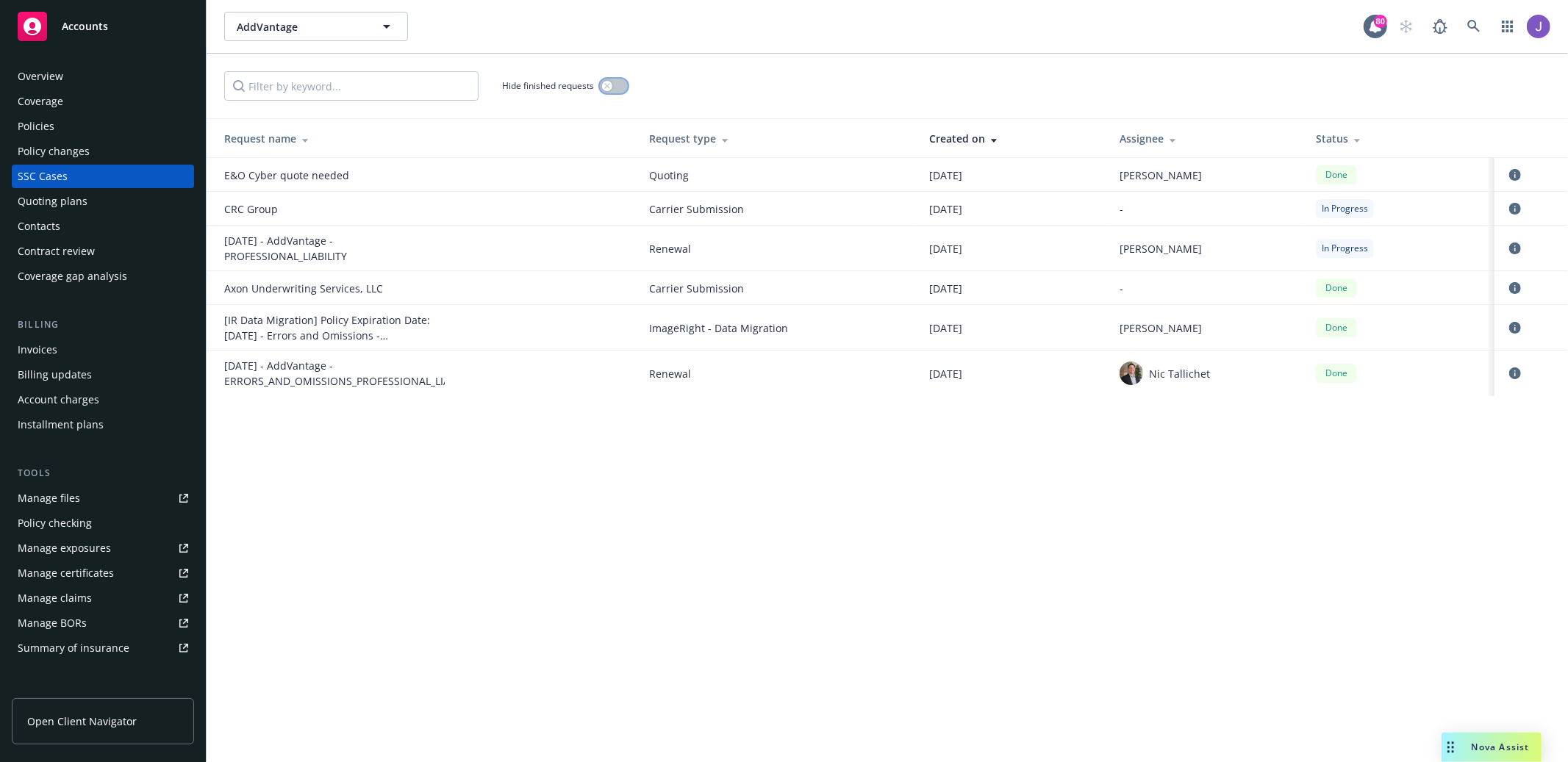
click at [623, 79] on button "button" at bounding box center [614, 86] width 28 height 15
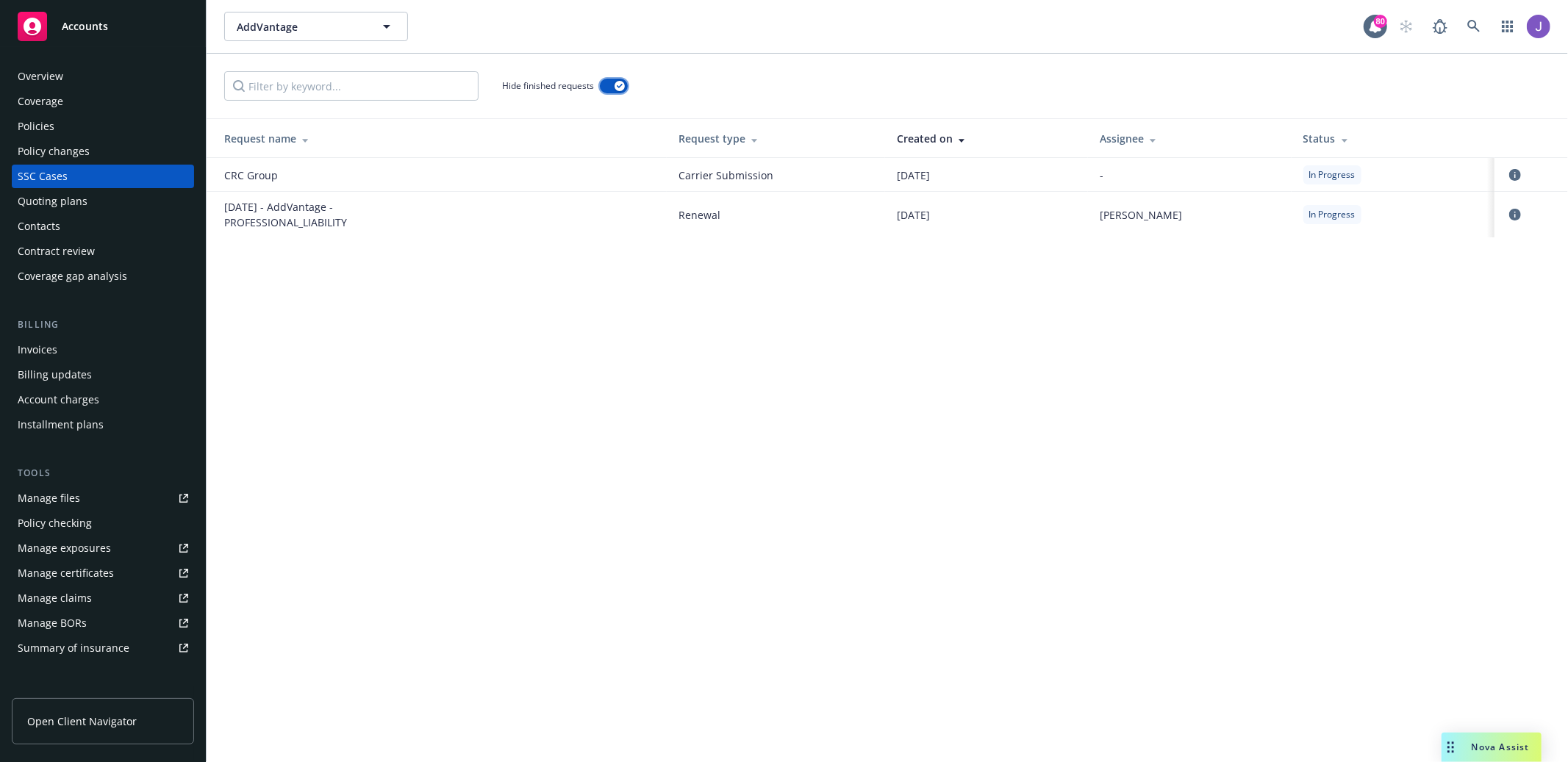
click at [623, 79] on button "button" at bounding box center [614, 86] width 28 height 15
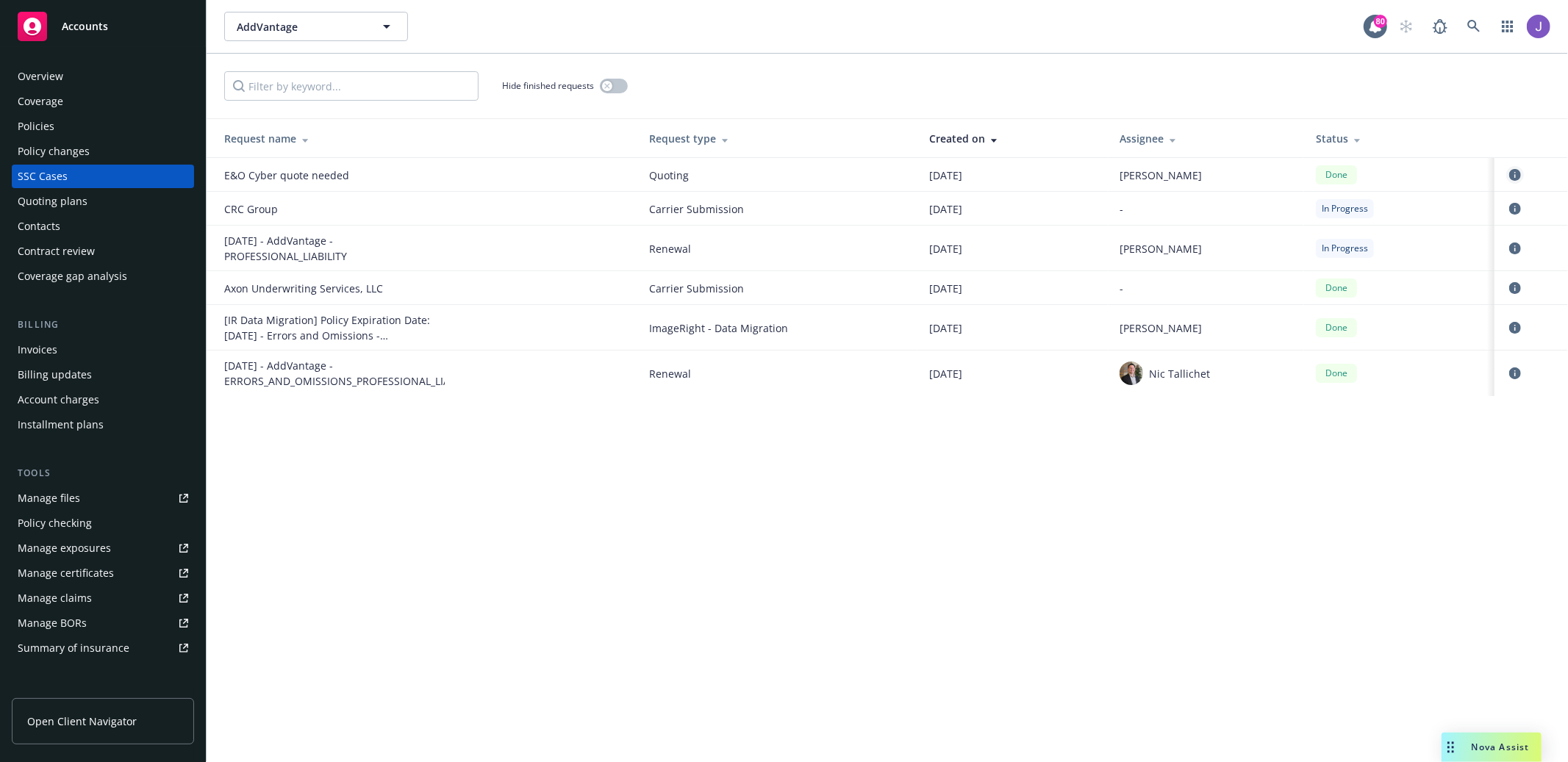
click at [1517, 175] on icon "circleInformation" at bounding box center [1515, 174] width 12 height 12
